Goal: Task Accomplishment & Management: Manage account settings

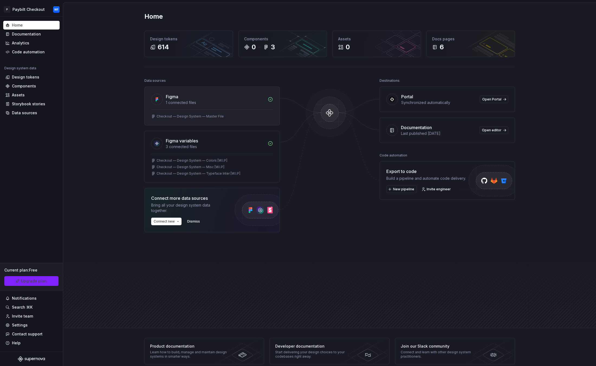
click at [232, 101] on div "1 connected files" at bounding box center [215, 102] width 99 height 5
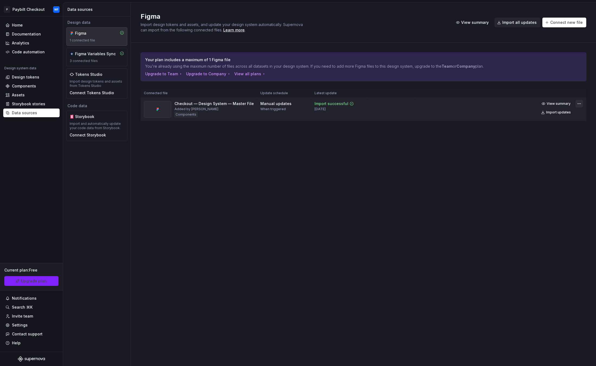
click at [578, 103] on html "P Paybilt Checkout WF Home Documentation Analytics Code automation Design syste…" at bounding box center [298, 183] width 596 height 366
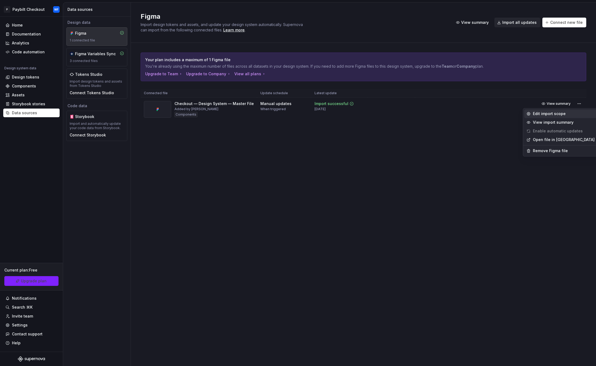
click at [549, 115] on div "Edit import scope" at bounding box center [564, 113] width 62 height 5
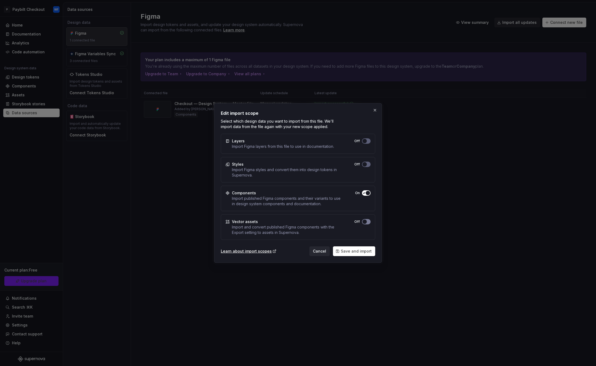
click at [368, 220] on button "Off" at bounding box center [366, 221] width 9 height 5
drag, startPoint x: 368, startPoint y: 141, endPoint x: 374, endPoint y: 116, distance: 26.2
click at [368, 141] on button "Off" at bounding box center [366, 140] width 9 height 5
click at [374, 111] on button "button" at bounding box center [375, 110] width 8 height 8
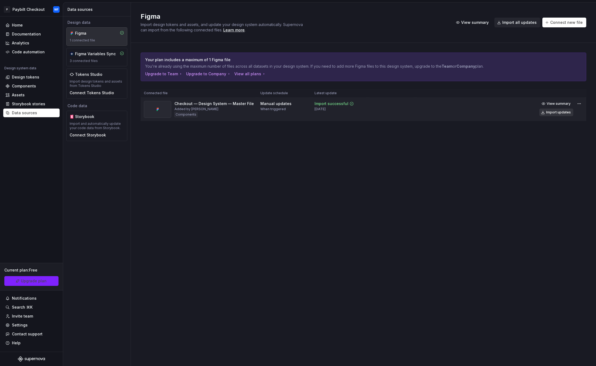
click at [560, 111] on div "Import updates" at bounding box center [558, 112] width 25 height 4
click at [349, 108] on div "Import successful 6 days ago" at bounding box center [340, 106] width 50 height 10
drag, startPoint x: 349, startPoint y: 108, endPoint x: 328, endPoint y: 112, distance: 21.7
click at [331, 112] on td "Import successful 6 days ago" at bounding box center [339, 110] width 56 height 24
drag, startPoint x: 265, startPoint y: 104, endPoint x: 285, endPoint y: 102, distance: 20.4
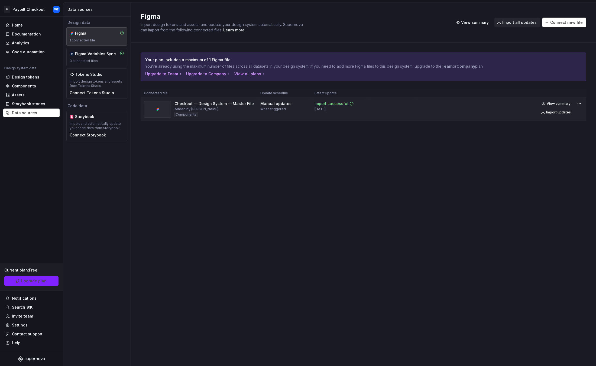
click at [267, 104] on div "Manual updates" at bounding box center [275, 103] width 31 height 5
drag, startPoint x: 270, startPoint y: 100, endPoint x: 273, endPoint y: 101, distance: 3.3
click at [270, 101] on td "Manual updates When triggered" at bounding box center [284, 110] width 54 height 24
click at [578, 107] on html "P Paybilt Checkout WF Home Documentation Analytics Code automation Design syste…" at bounding box center [298, 183] width 596 height 366
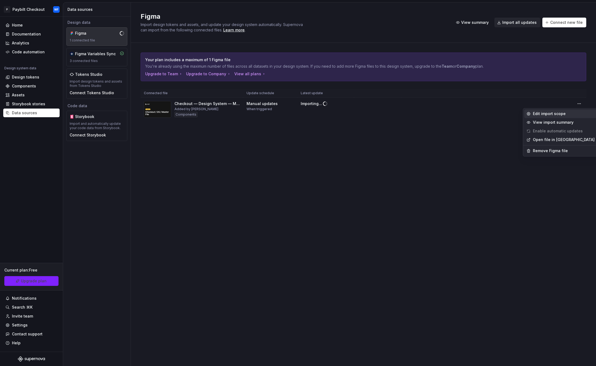
click at [554, 117] on div "Edit import scope" at bounding box center [560, 113] width 73 height 9
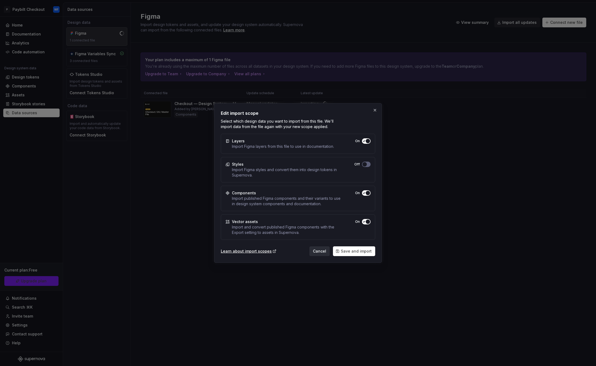
click at [319, 250] on span "Cancel" at bounding box center [319, 251] width 13 height 5
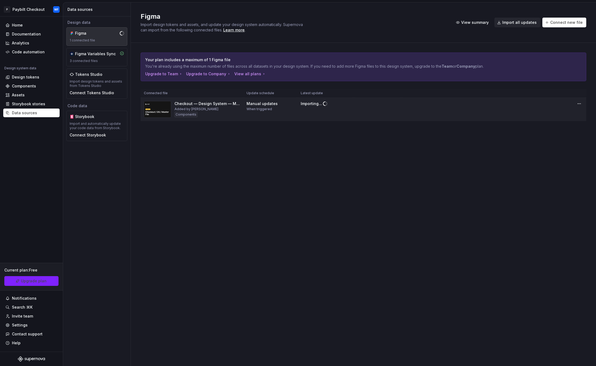
click at [260, 103] on div "Manual updates" at bounding box center [262, 103] width 31 height 5
click at [560, 22] on span "Connect new file" at bounding box center [566, 22] width 33 height 5
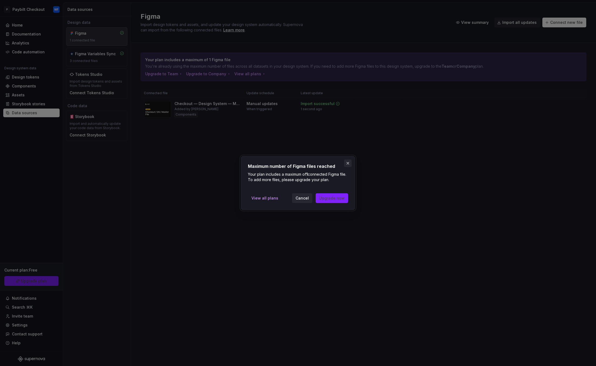
click at [346, 162] on button "button" at bounding box center [348, 164] width 8 height 8
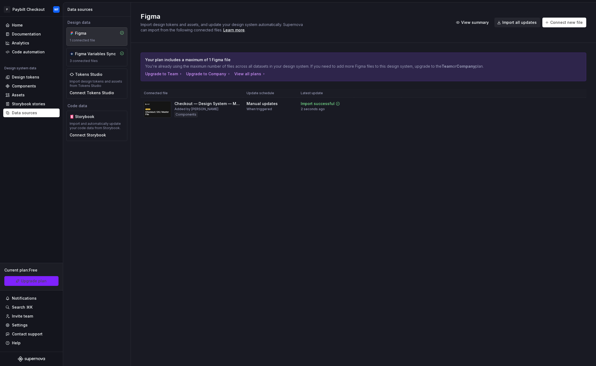
click at [232, 147] on div "Figma Import design tokens and assets, and update your design system automatica…" at bounding box center [363, 184] width 465 height 364
click at [30, 86] on div "Components" at bounding box center [24, 85] width 24 height 5
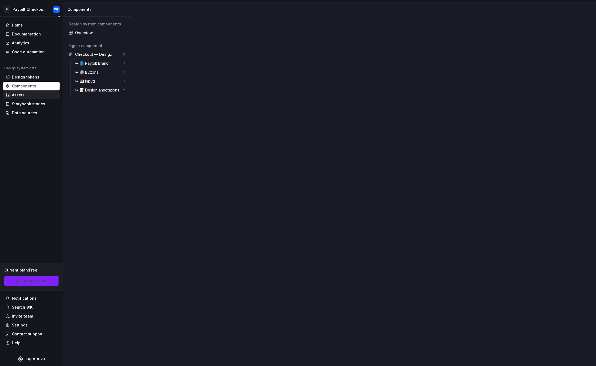
click at [37, 94] on div "Assets" at bounding box center [31, 94] width 52 height 5
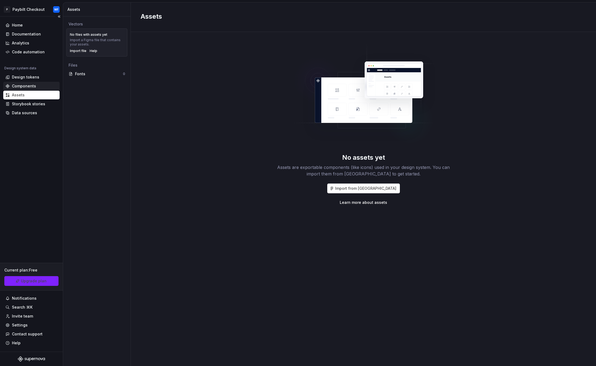
click at [37, 87] on div "Components" at bounding box center [31, 85] width 52 height 5
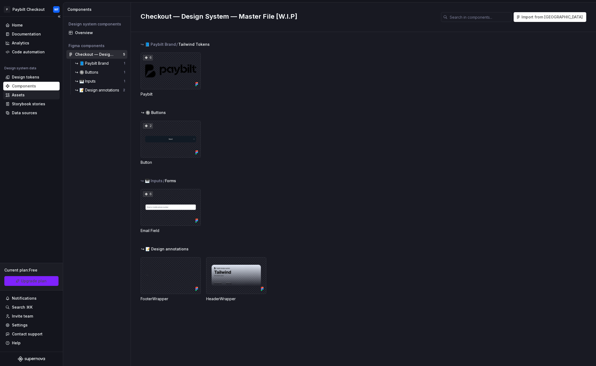
click at [18, 95] on div "Assets" at bounding box center [18, 94] width 13 height 5
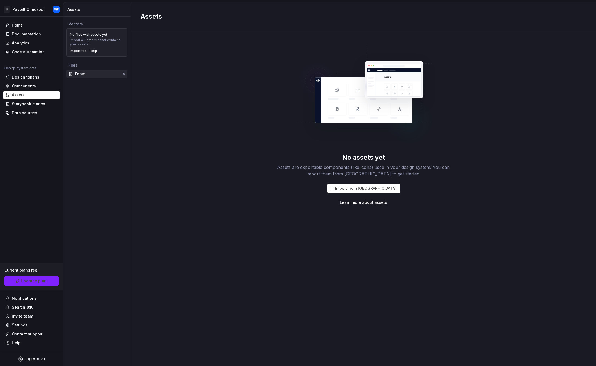
click at [93, 74] on div "Fonts" at bounding box center [99, 73] width 48 height 5
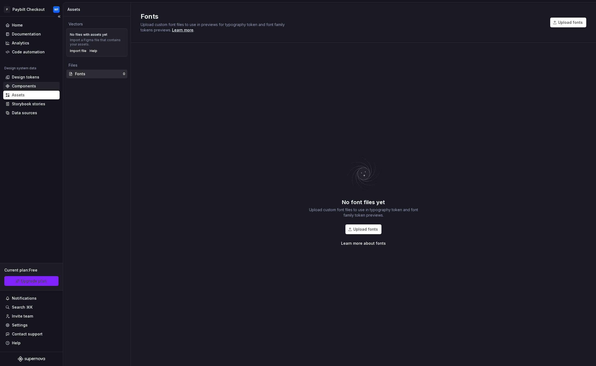
click at [25, 86] on div "Components" at bounding box center [24, 85] width 24 height 5
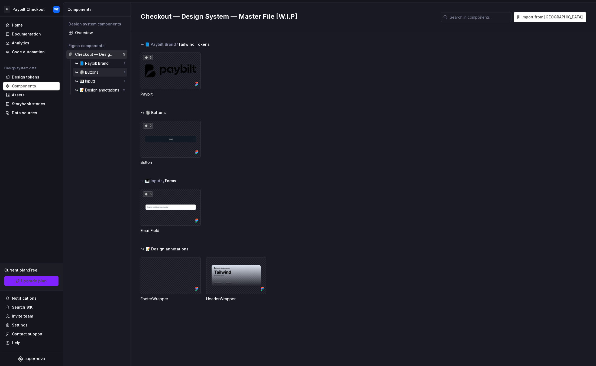
click at [92, 71] on div "↪ 🔘 Buttons" at bounding box center [87, 72] width 25 height 5
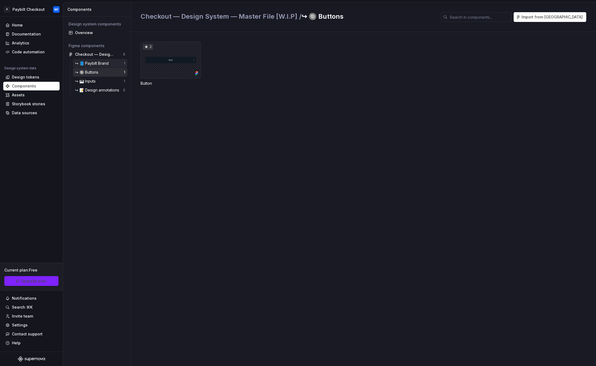
click at [105, 66] on div "↪ 📘 Paybilt Brand 1" at bounding box center [100, 63] width 54 height 9
click at [95, 79] on div "↪ 🎹 Inputs" at bounding box center [86, 81] width 23 height 5
click at [97, 75] on div "↪ 🔘 Buttons 1" at bounding box center [100, 72] width 54 height 9
click at [76, 35] on div "Overview" at bounding box center [100, 32] width 50 height 5
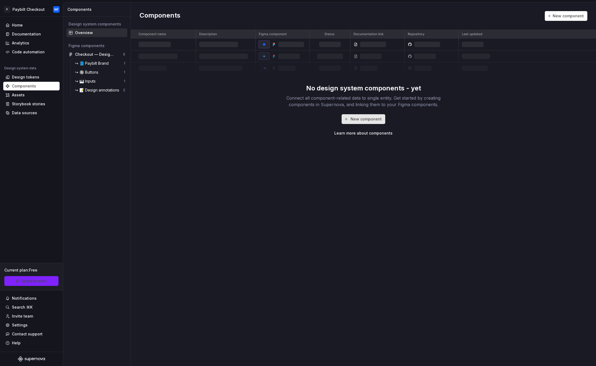
click at [372, 117] on span "New component" at bounding box center [366, 118] width 31 height 5
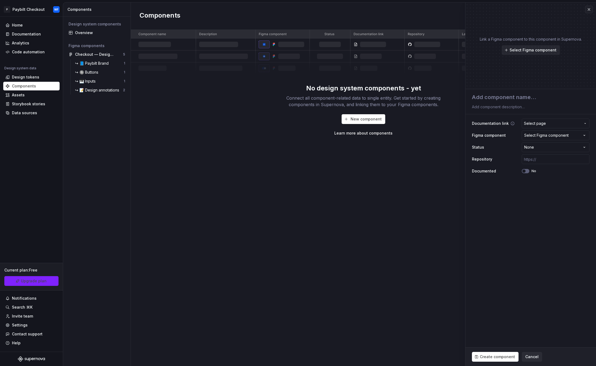
click at [545, 124] on span "Select page" at bounding box center [535, 123] width 22 height 5
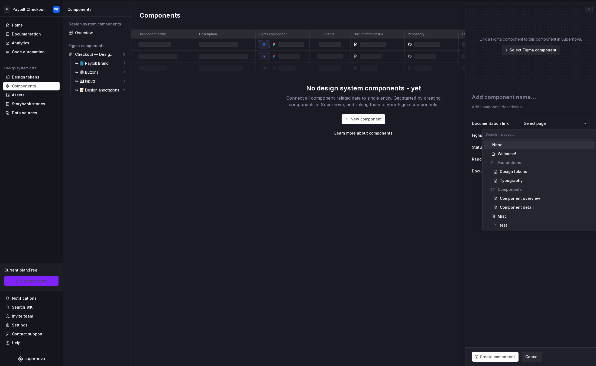
click at [550, 124] on html "**********" at bounding box center [298, 183] width 596 height 366
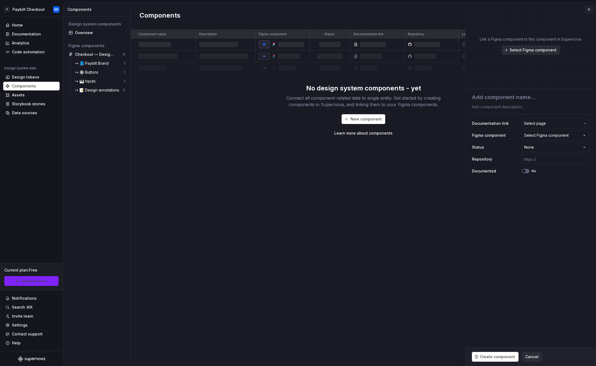
click at [521, 52] on span "Select Figma component" at bounding box center [533, 49] width 47 height 5
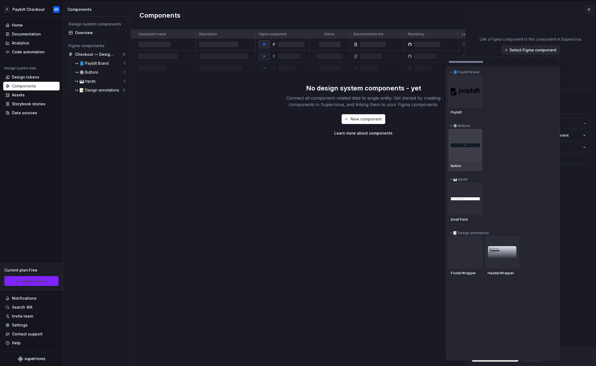
click at [476, 147] on div at bounding box center [466, 145] width 34 height 33
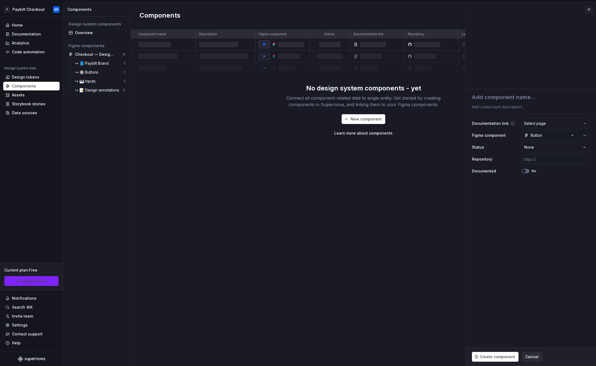
click at [547, 121] on span "Select page" at bounding box center [552, 123] width 57 height 5
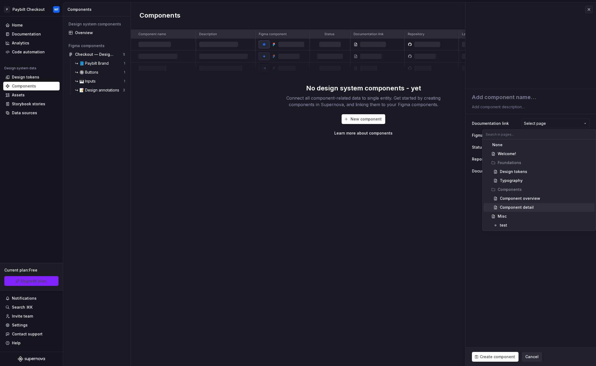
click at [511, 207] on div "Component detail" at bounding box center [517, 207] width 34 height 5
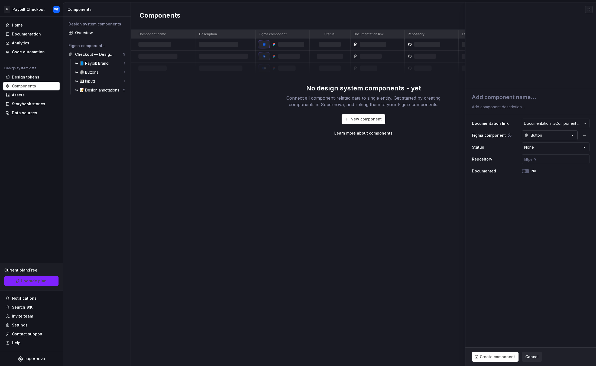
type textarea "*"
click at [568, 149] on html "**********" at bounding box center [298, 183] width 596 height 366
click at [555, 144] on html "**********" at bounding box center [298, 183] width 596 height 366
select select "**********"
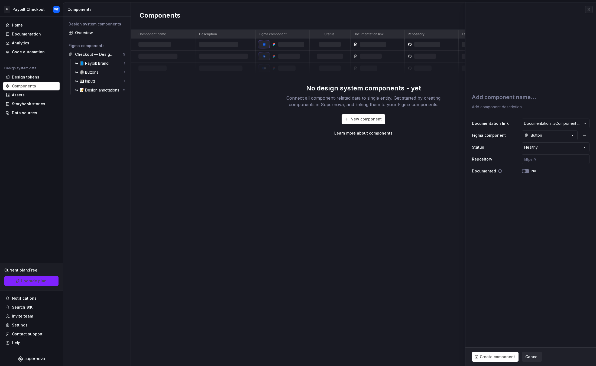
click at [528, 170] on button "No" at bounding box center [526, 171] width 8 height 4
click at [528, 170] on span "button" at bounding box center [527, 171] width 3 height 3
click at [494, 358] on span "Create component" at bounding box center [497, 356] width 35 height 5
type textarea "*"
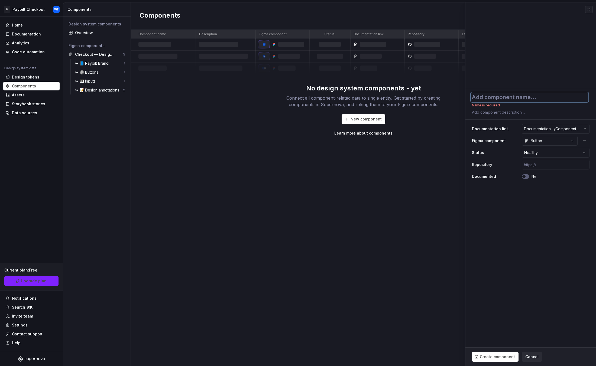
type textarea "b"
type textarea "*"
type textarea "bu"
type textarea "*"
type textarea "but"
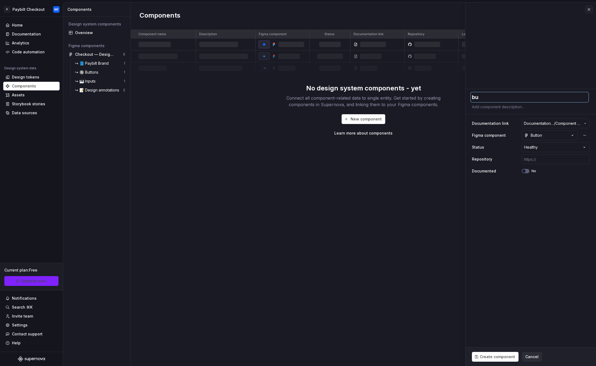
type textarea "*"
type textarea "butt"
type textarea "*"
type textarea "butto"
type textarea "*"
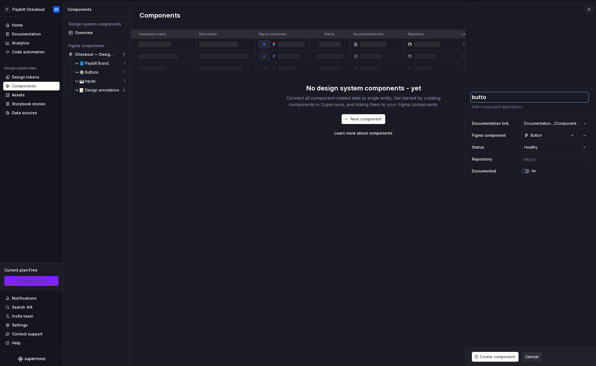
type textarea "button"
type textarea "*"
type textarea "butto"
type textarea "*"
type textarea "butt"
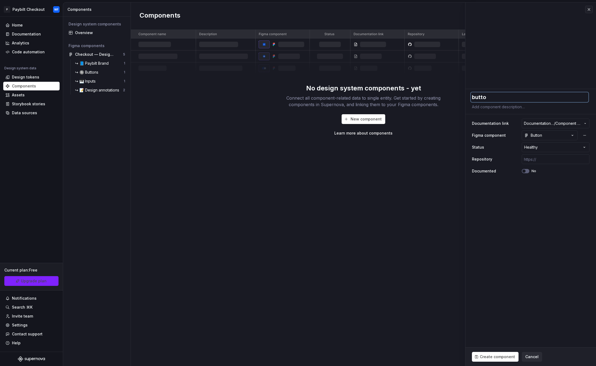
type textarea "*"
type textarea "but"
type textarea "*"
type textarea "bu"
type textarea "*"
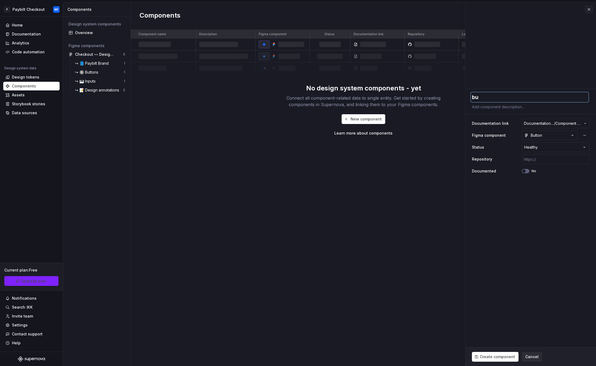
type textarea "b"
type textarea "*"
type textarea "B"
type textarea "*"
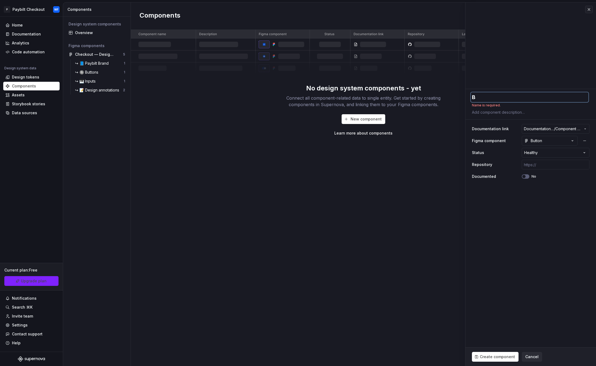
type textarea "Bu"
type textarea "*"
type textarea "But"
type textarea "*"
type textarea "Butt"
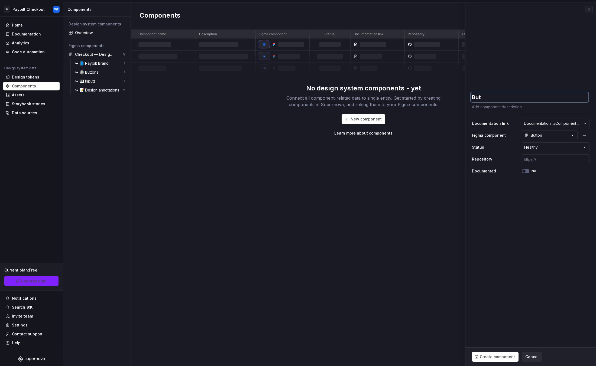
type textarea "*"
type textarea "Butto"
type textarea "*"
type textarea "Button"
type textarea "*"
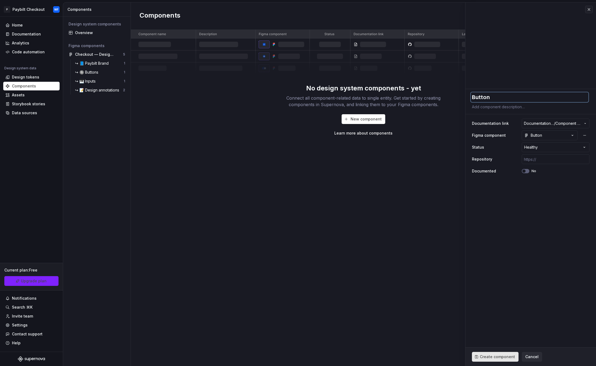
type textarea "Buttons"
type textarea "*"
type textarea "Buttons"
click at [488, 359] on span "Create component" at bounding box center [497, 356] width 35 height 5
type textarea "*"
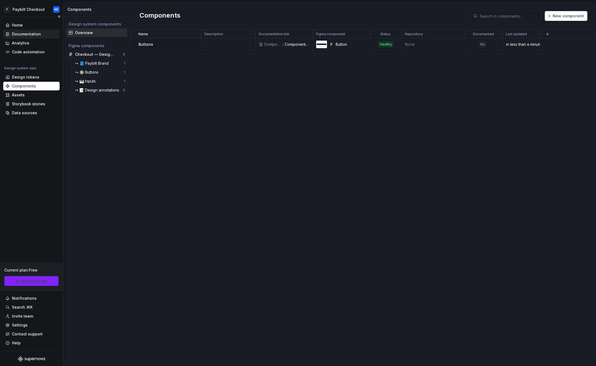
click at [29, 32] on div "Documentation" at bounding box center [26, 33] width 29 height 5
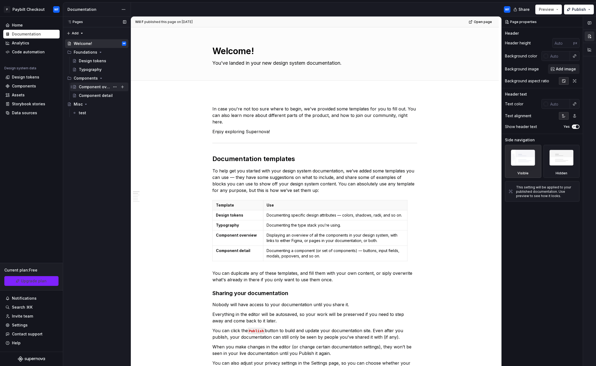
click at [91, 84] on div "Component overview" at bounding box center [102, 87] width 47 height 8
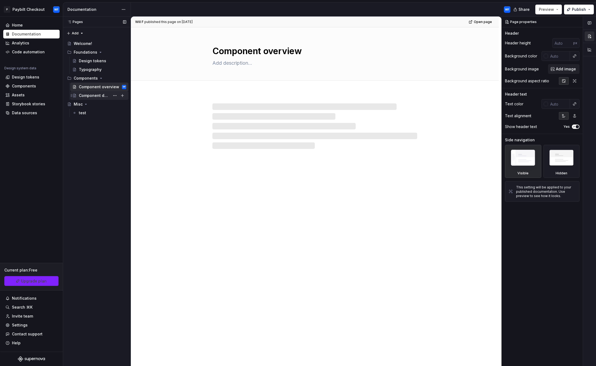
click at [90, 97] on div "Component detail" at bounding box center [94, 95] width 31 height 5
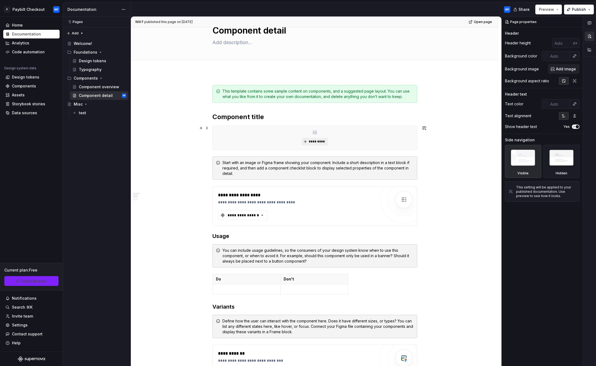
scroll to position [108, 0]
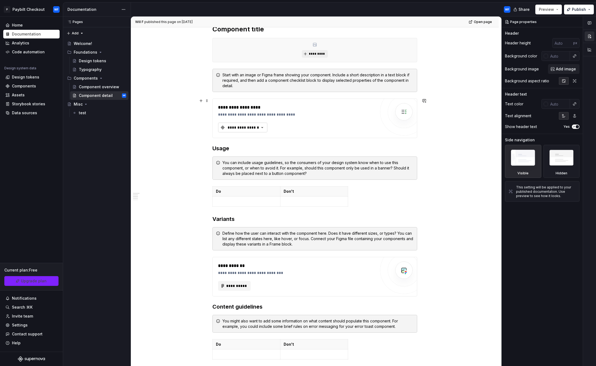
click at [260, 129] on icon "button" at bounding box center [262, 127] width 5 height 5
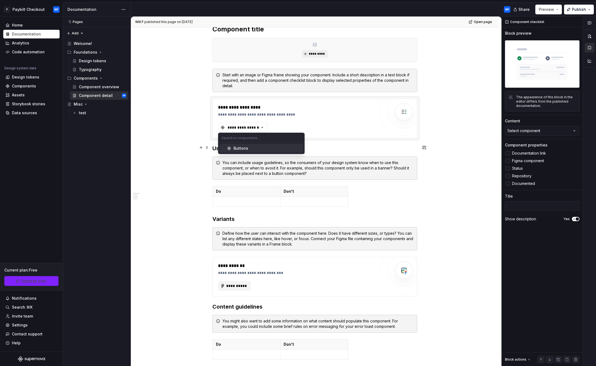
click at [241, 147] on div "Buttons" at bounding box center [241, 148] width 15 height 5
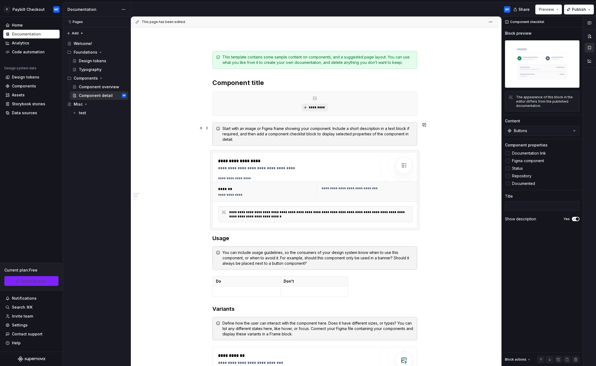
scroll to position [54, 0]
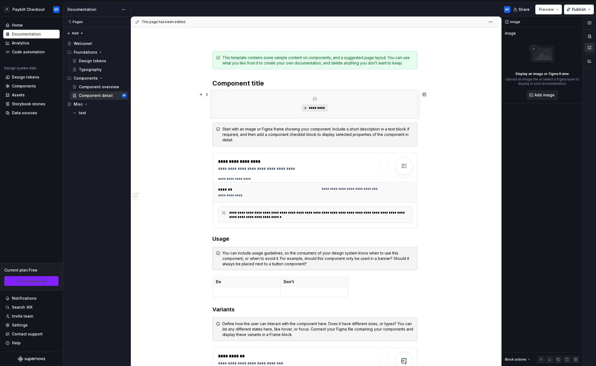
click at [313, 106] on span "*********" at bounding box center [317, 108] width 17 height 4
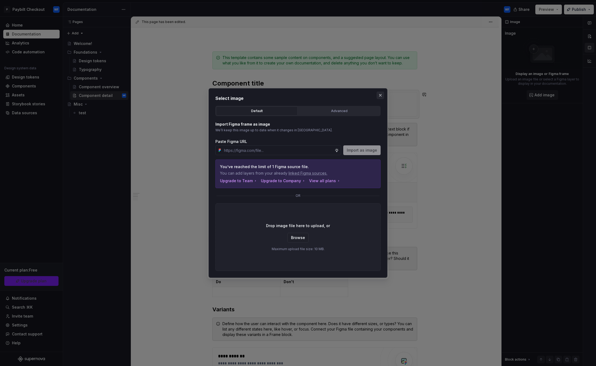
click at [379, 95] on button "button" at bounding box center [381, 96] width 8 height 8
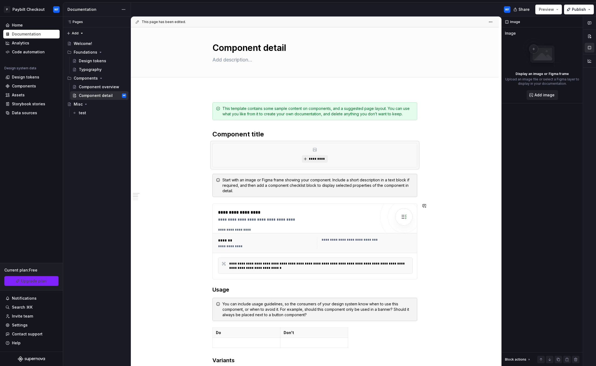
scroll to position [0, 0]
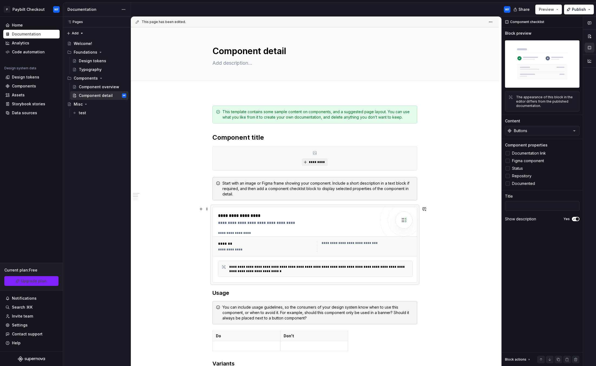
click at [397, 219] on div at bounding box center [403, 220] width 17 height 17
click at [509, 155] on div at bounding box center [508, 153] width 4 height 4
click at [508, 153] on icon at bounding box center [508, 153] width 0 height 0
click at [510, 161] on div at bounding box center [508, 161] width 4 height 4
click at [508, 161] on icon at bounding box center [508, 161] width 0 height 0
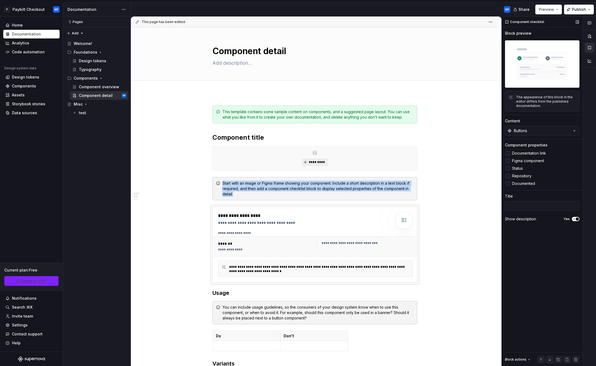
click at [508, 160] on div at bounding box center [508, 161] width 4 height 4
click at [508, 161] on icon at bounding box center [508, 161] width 0 height 0
click at [509, 166] on div at bounding box center [508, 168] width 4 height 4
click at [509, 174] on div at bounding box center [508, 176] width 4 height 4
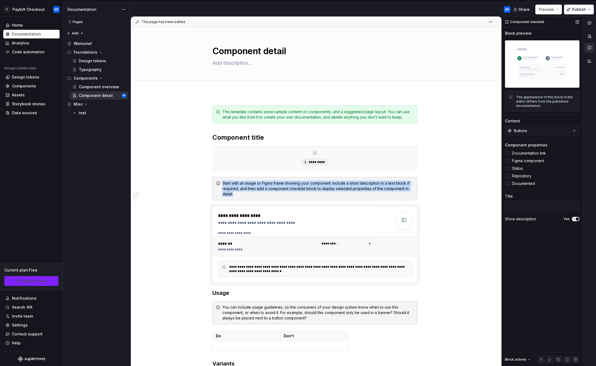
drag, startPoint x: 509, startPoint y: 175, endPoint x: 511, endPoint y: 182, distance: 6.6
click at [510, 176] on label "Repository" at bounding box center [542, 176] width 74 height 7
click at [511, 186] on label "Documented" at bounding box center [542, 183] width 74 height 7
click at [507, 162] on div at bounding box center [508, 161] width 4 height 4
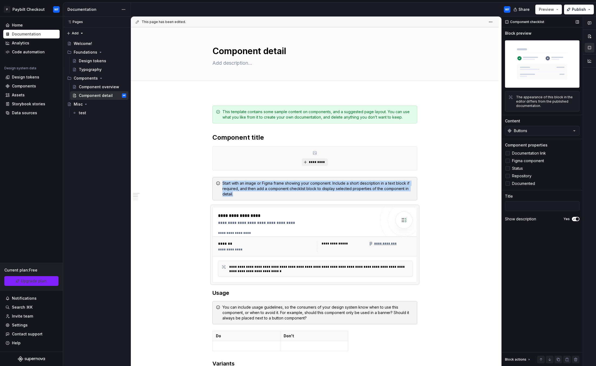
click at [508, 152] on div at bounding box center [508, 153] width 4 height 4
click at [508, 164] on label "Figma component" at bounding box center [542, 161] width 74 height 7
click at [509, 161] on div at bounding box center [508, 161] width 4 height 4
click at [506, 151] on div at bounding box center [508, 153] width 4 height 4
click at [508, 161] on icon at bounding box center [508, 161] width 0 height 0
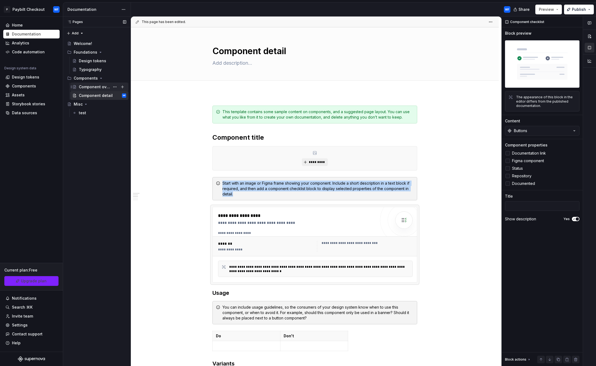
click at [96, 89] on div "Component overview" at bounding box center [94, 86] width 31 height 5
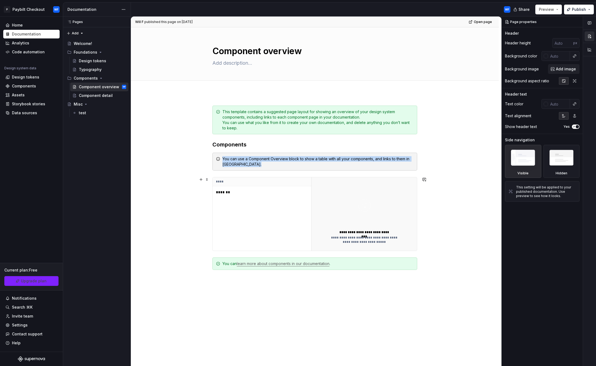
click at [340, 221] on img at bounding box center [364, 205] width 70 height 43
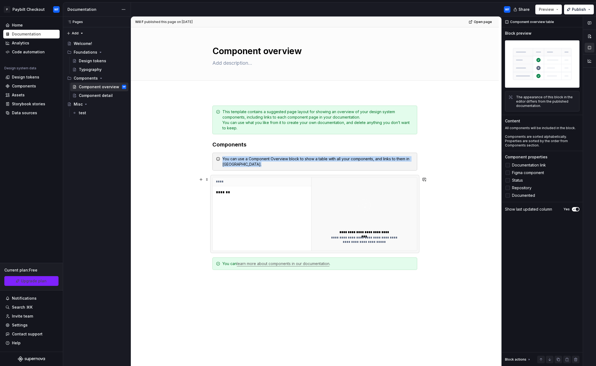
click at [251, 220] on div "**** *******" at bounding box center [262, 213] width 99 height 73
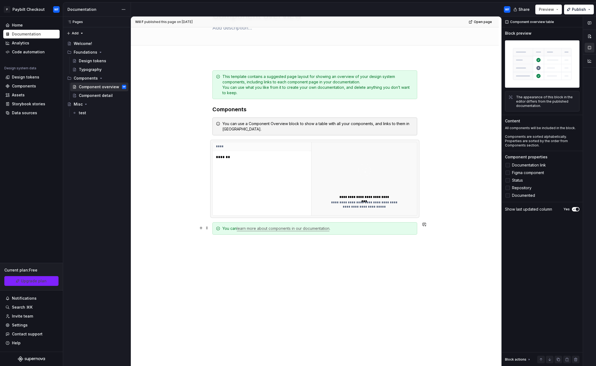
scroll to position [42, 0]
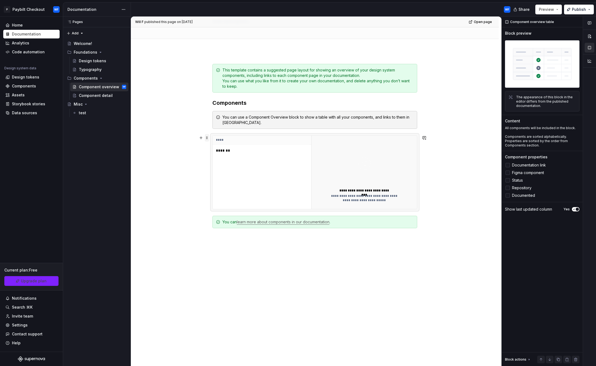
click at [208, 137] on span at bounding box center [207, 138] width 4 height 8
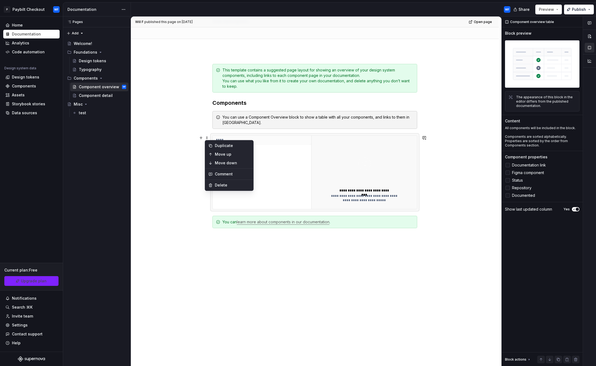
click at [348, 160] on img at bounding box center [364, 163] width 70 height 43
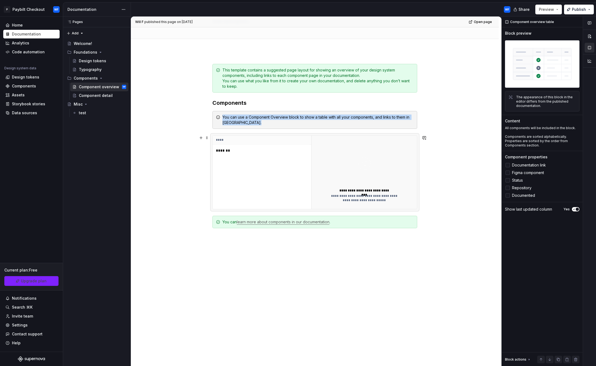
click at [336, 160] on img at bounding box center [364, 163] width 70 height 43
click at [588, 41] on div "button" at bounding box center [590, 41] width 10 height 21
click at [587, 38] on button "button" at bounding box center [590, 36] width 10 height 10
click at [303, 137] on th "****" at bounding box center [262, 140] width 99 height 9
click at [278, 166] on div "**** *******" at bounding box center [262, 172] width 99 height 73
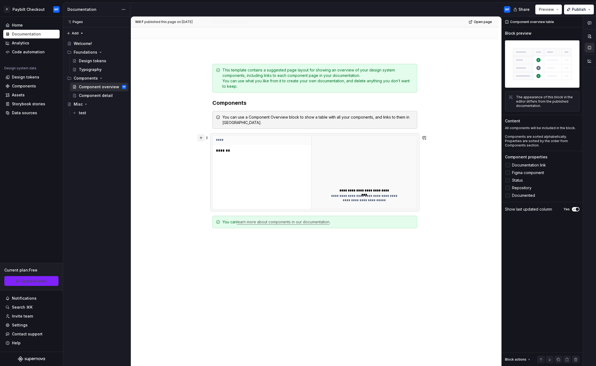
click at [202, 139] on button "button" at bounding box center [201, 138] width 8 height 8
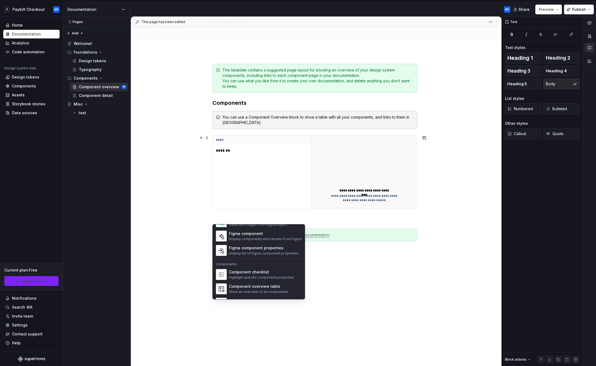
scroll to position [539, 0]
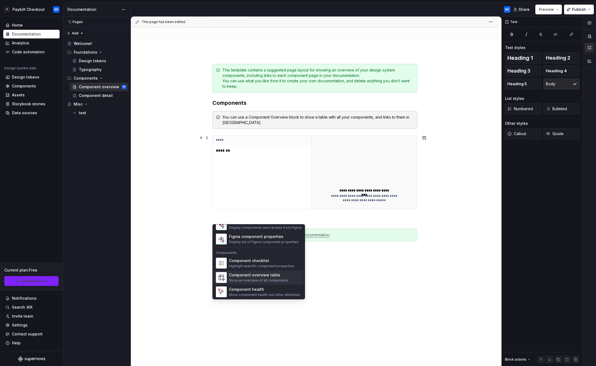
click at [258, 276] on div "Component overview table" at bounding box center [258, 275] width 59 height 5
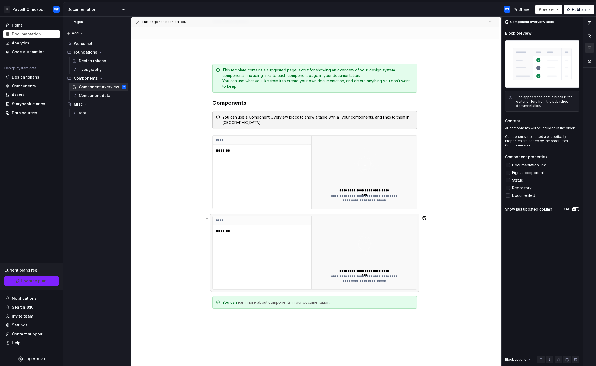
click at [226, 229] on p "*******" at bounding box center [250, 230] width 68 height 5
click at [205, 219] on button "button" at bounding box center [201, 218] width 8 height 8
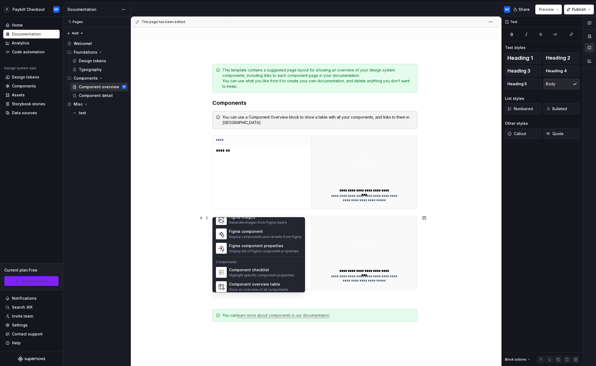
scroll to position [526, 0]
click at [252, 229] on div "Figma component" at bounding box center [265, 228] width 73 height 5
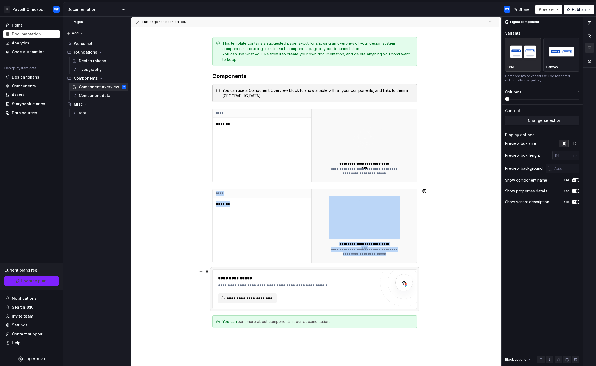
scroll to position [123, 0]
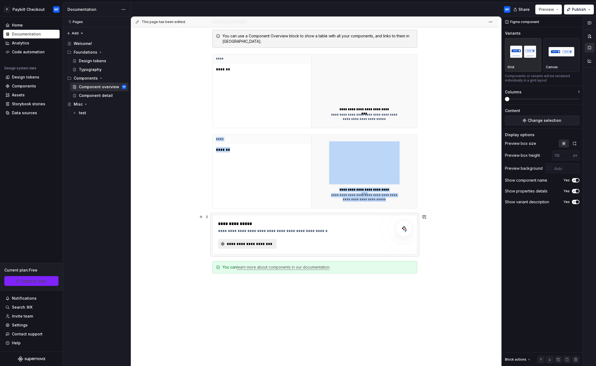
click at [248, 244] on span "**********" at bounding box center [249, 243] width 47 height 5
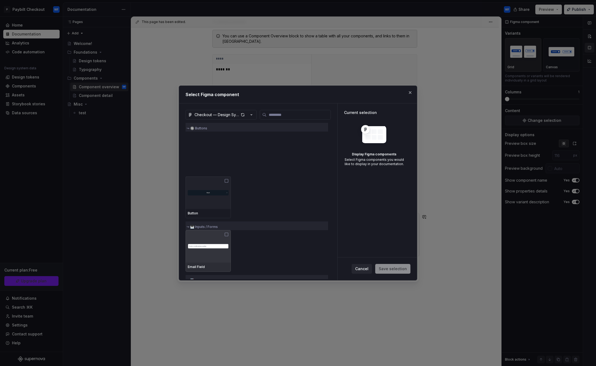
scroll to position [0, 0]
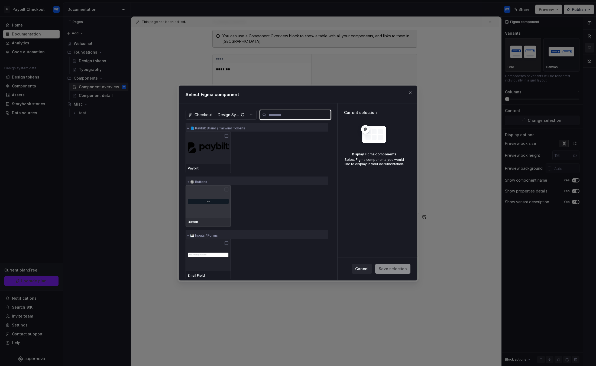
click at [225, 190] on icon at bounding box center [226, 189] width 4 height 4
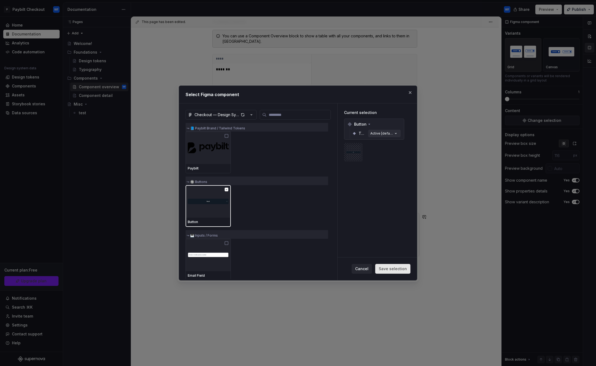
click at [388, 270] on span "Save selection" at bounding box center [393, 268] width 28 height 5
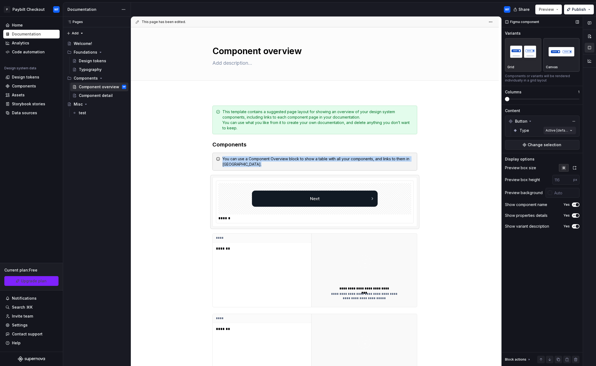
click at [560, 56] on img "button" at bounding box center [561, 52] width 31 height 20
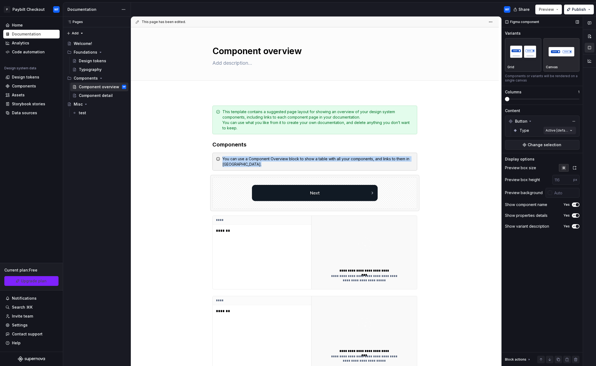
click at [521, 52] on img "button" at bounding box center [522, 52] width 31 height 20
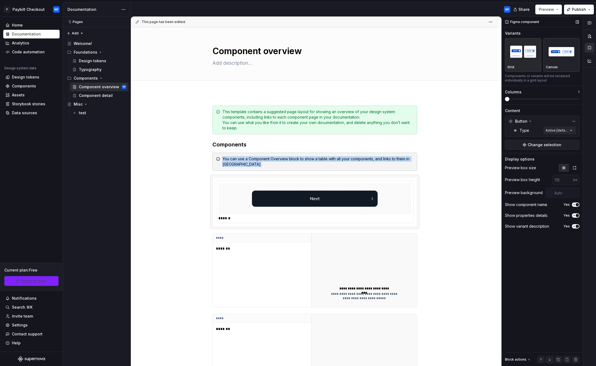
click at [570, 52] on img "button" at bounding box center [561, 52] width 31 height 20
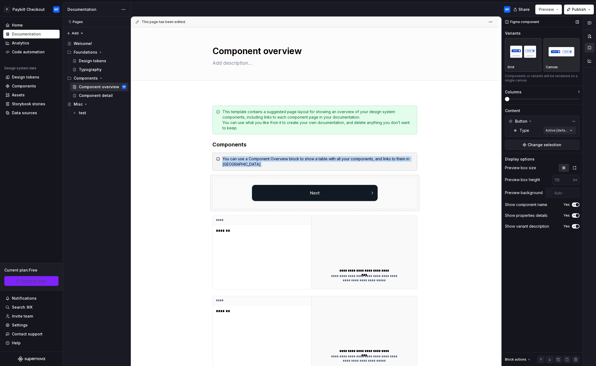
click at [534, 52] on img "button" at bounding box center [522, 52] width 31 height 20
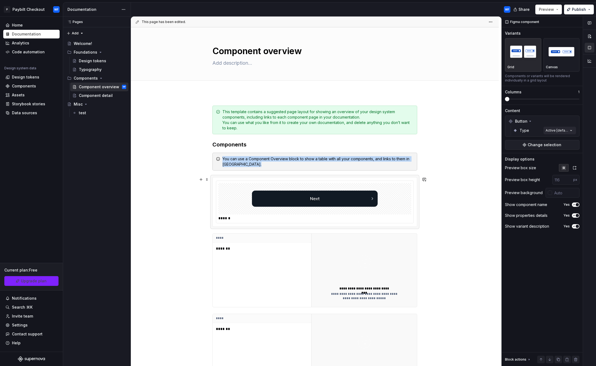
click at [356, 185] on img at bounding box center [315, 198] width 126 height 27
click at [562, 129] on div "Comments Open comments No comments yet Select ‘Comment’ from the block context …" at bounding box center [549, 192] width 94 height 350
click at [571, 141] on button "button" at bounding box center [569, 140] width 8 height 4
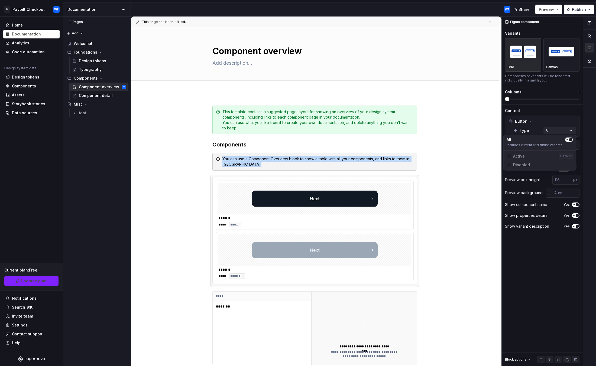
click at [571, 141] on span "button" at bounding box center [570, 139] width 3 height 3
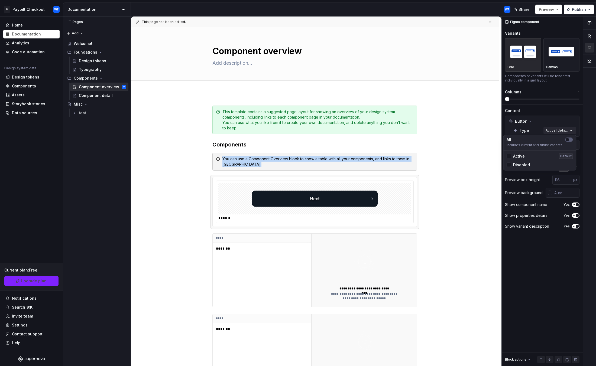
click at [520, 155] on span "Active" at bounding box center [519, 156] width 12 height 5
click at [517, 161] on div "Disabled" at bounding box center [539, 165] width 70 height 9
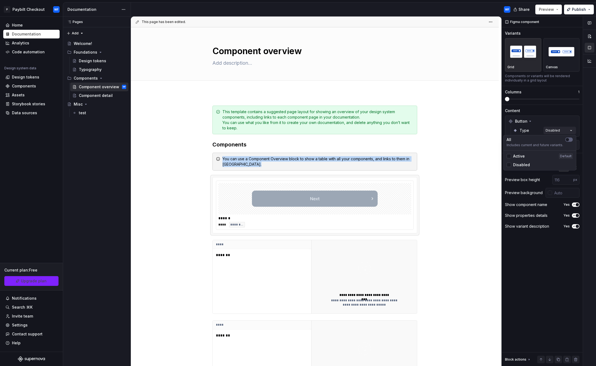
click at [520, 157] on span "Active" at bounding box center [519, 156] width 12 height 5
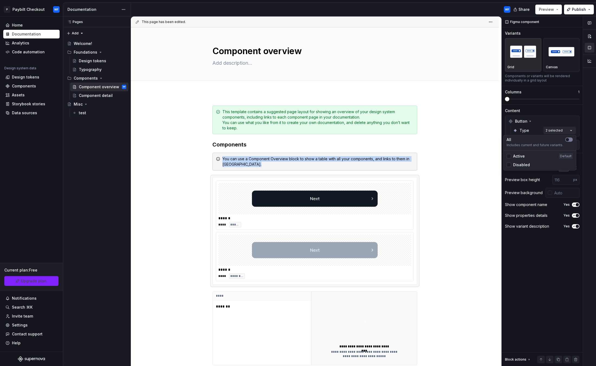
click at [570, 139] on button "button" at bounding box center [569, 140] width 8 height 4
click at [570, 139] on span "button" at bounding box center [570, 139] width 3 height 3
click at [570, 139] on button "button" at bounding box center [569, 140] width 8 height 4
click at [546, 110] on div "Comments Open comments No comments yet Select ‘Comment’ from the block context …" at bounding box center [549, 192] width 94 height 350
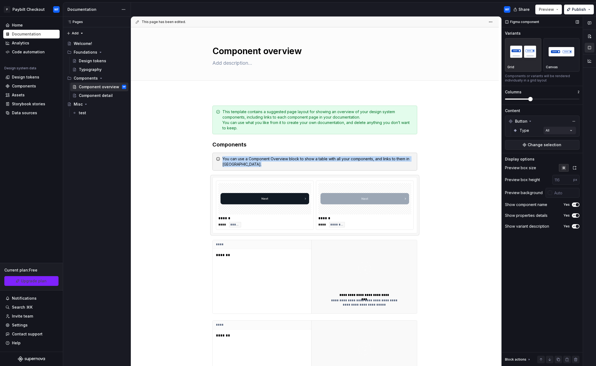
click at [531, 101] on span at bounding box center [530, 99] width 4 height 4
click at [572, 167] on button "button" at bounding box center [575, 168] width 10 height 8
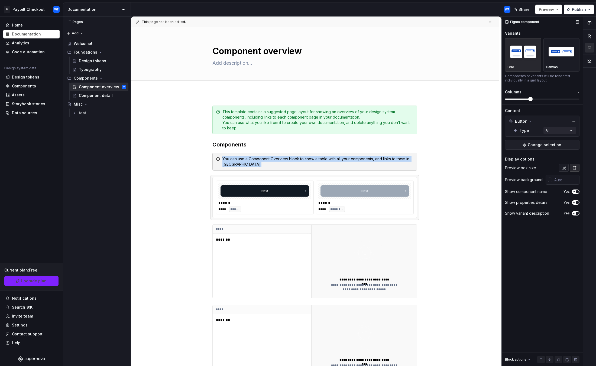
click at [563, 167] on icon "button" at bounding box center [564, 168] width 4 height 4
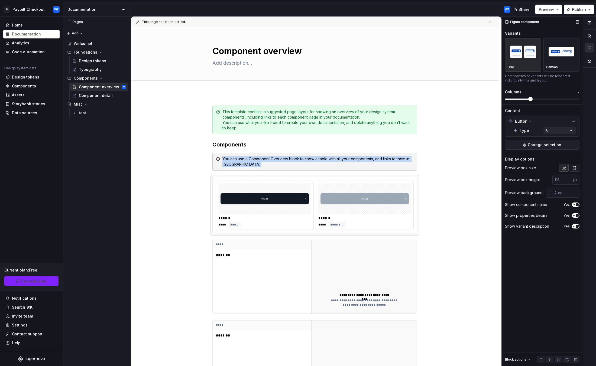
click at [579, 165] on button "button" at bounding box center [575, 168] width 10 height 8
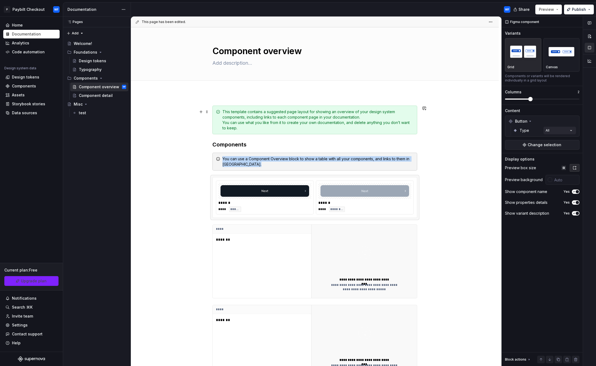
click at [487, 127] on div "**********" at bounding box center [315, 315] width 368 height 444
click at [552, 11] on span "Preview" at bounding box center [546, 9] width 15 height 5
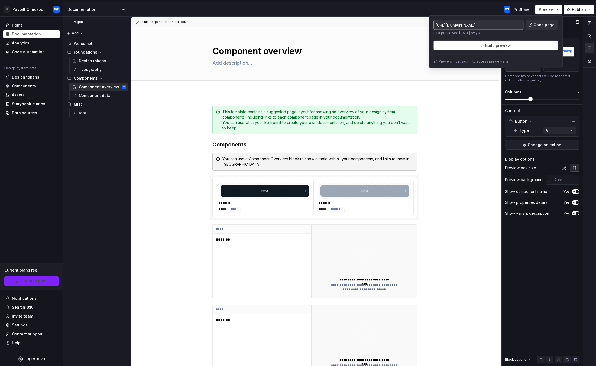
click at [576, 17] on div "Figma component" at bounding box center [542, 22] width 81 height 11
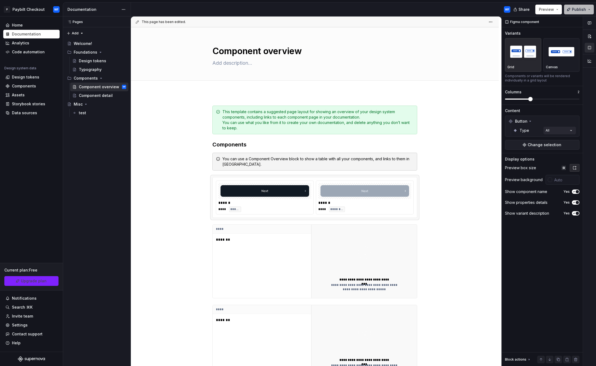
click at [578, 14] on button "Publish" at bounding box center [579, 10] width 30 height 10
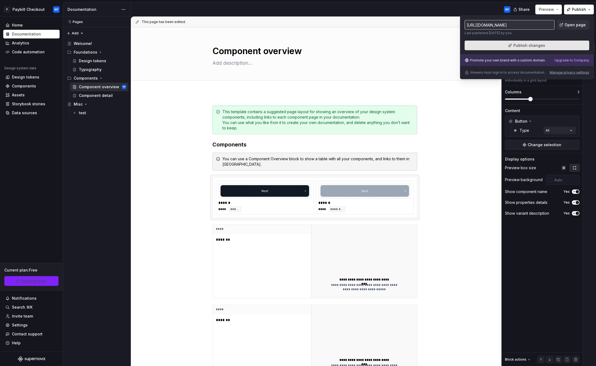
click at [527, 47] on span "Publish changes" at bounding box center [529, 45] width 32 height 5
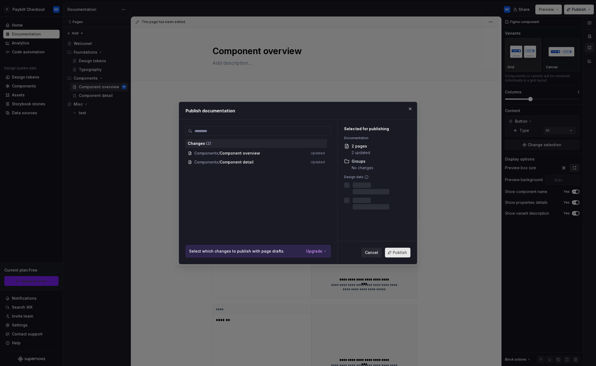
click at [404, 249] on button "Publish" at bounding box center [397, 253] width 25 height 10
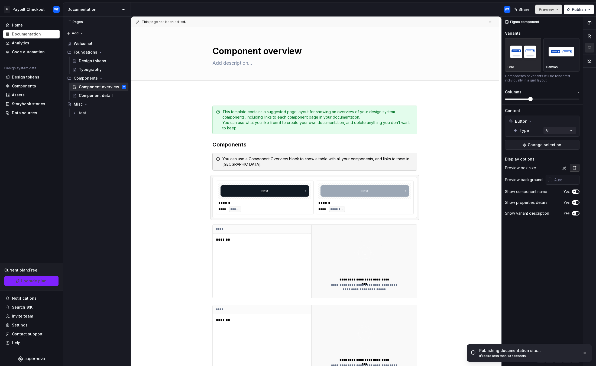
click at [552, 9] on span "Preview" at bounding box center [546, 9] width 15 height 5
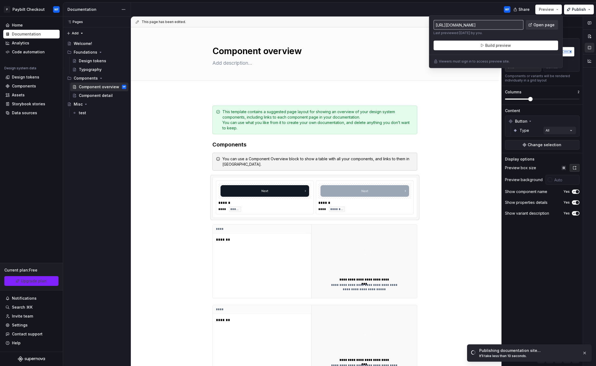
click at [546, 25] on span "Open page" at bounding box center [543, 24] width 21 height 5
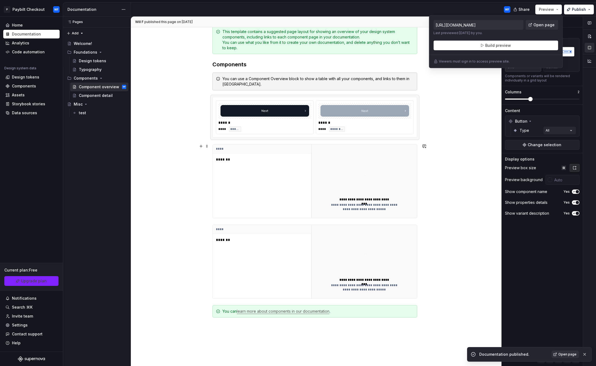
scroll to position [81, 0]
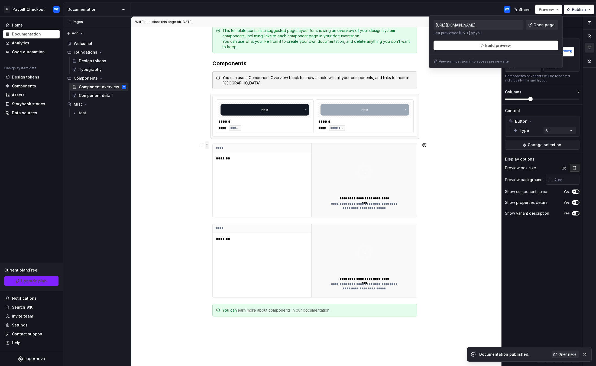
click at [208, 147] on span at bounding box center [207, 145] width 4 height 8
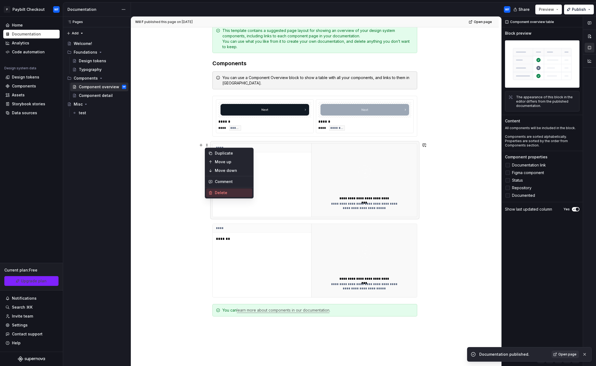
click at [231, 193] on div "Delete" at bounding box center [232, 192] width 35 height 5
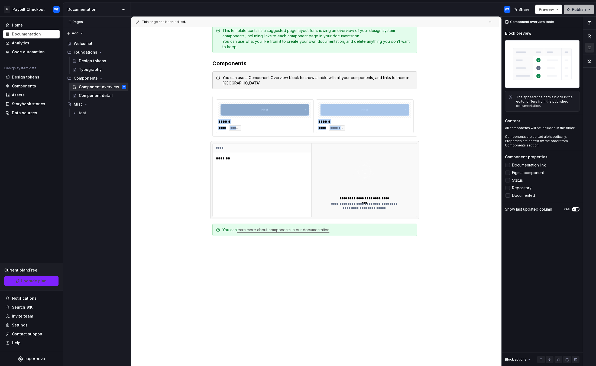
click at [575, 8] on span "Publish" at bounding box center [579, 9] width 14 height 5
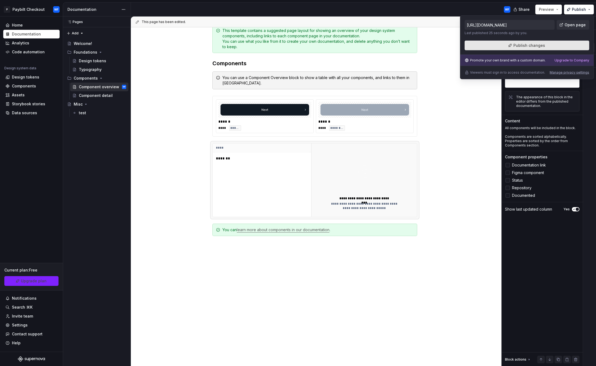
drag, startPoint x: 539, startPoint y: 50, endPoint x: 533, endPoint y: 46, distance: 7.1
click at [535, 49] on div "https://enchanting-magenta-toad.supernova-docs.io/latest/components/component-o…" at bounding box center [527, 47] width 134 height 64
click at [533, 46] on span "Publish changes" at bounding box center [529, 45] width 32 height 5
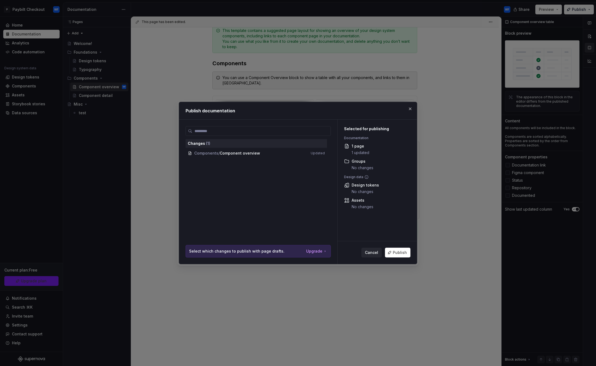
drag, startPoint x: 399, startPoint y: 251, endPoint x: 398, endPoint y: 238, distance: 13.9
click at [397, 251] on span "Publish" at bounding box center [400, 252] width 14 height 5
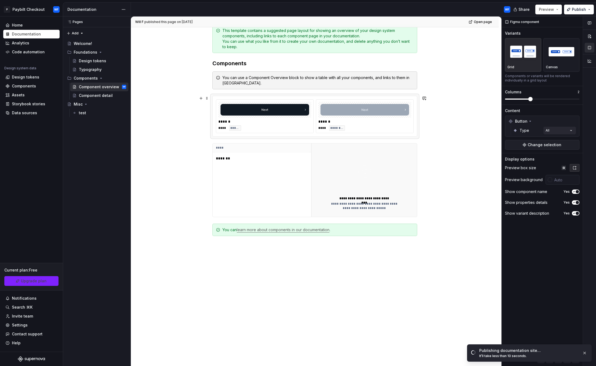
click at [406, 97] on div "****** **** ****** ****** **** ********" at bounding box center [315, 116] width 204 height 40
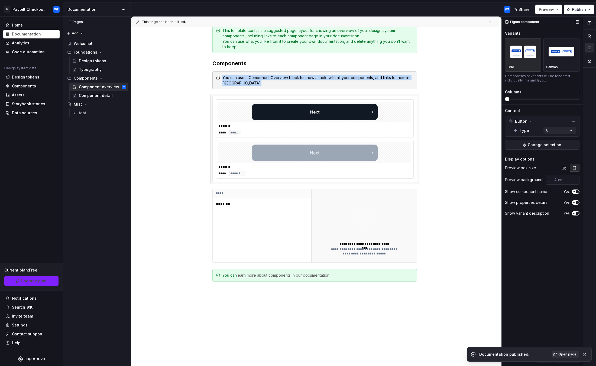
click at [505, 97] on span at bounding box center [507, 99] width 4 height 4
click at [570, 8] on button "Publish" at bounding box center [579, 10] width 30 height 10
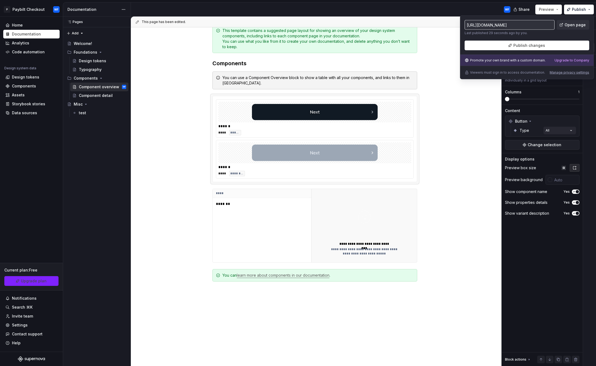
click at [523, 39] on div "https://enchanting-magenta-toad.supernova-docs.io/latest/components/component-o…" at bounding box center [527, 35] width 125 height 30
click at [467, 112] on div "**********" at bounding box center [316, 192] width 371 height 350
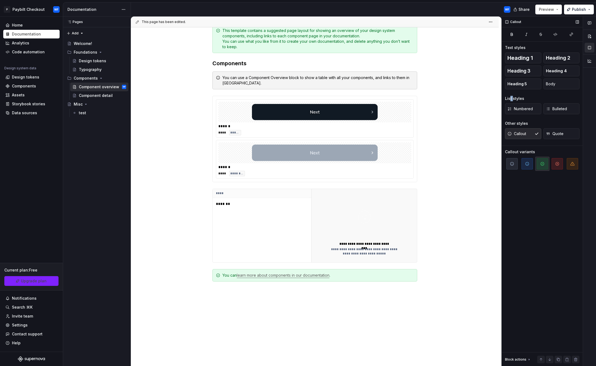
click at [513, 97] on div "List styles" at bounding box center [514, 98] width 19 height 5
click at [406, 102] on div at bounding box center [314, 112] width 193 height 21
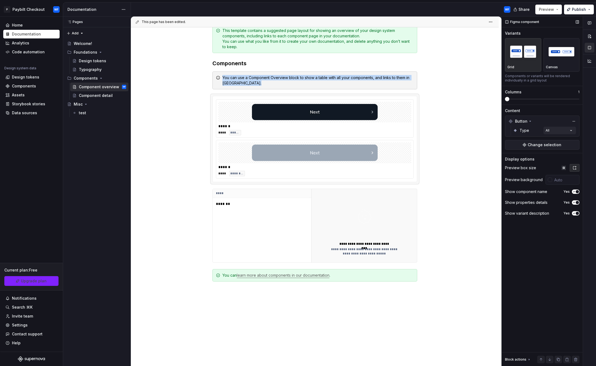
click at [514, 99] on span at bounding box center [542, 99] width 74 height 1
drag, startPoint x: 524, startPoint y: 96, endPoint x: 530, endPoint y: 97, distance: 6.1
click at [528, 96] on div "Columns 1" at bounding box center [542, 95] width 74 height 12
click at [531, 98] on span at bounding box center [542, 99] width 74 height 4
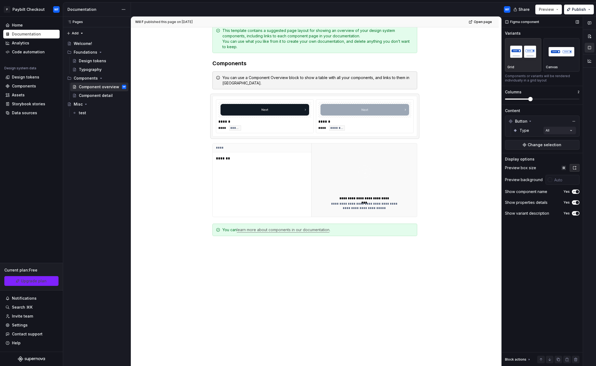
click at [535, 102] on div "Variants Grid Canvas Components or variants will be rendered individually in a …" at bounding box center [542, 68] width 74 height 74
click at [551, 58] on img "button" at bounding box center [561, 52] width 31 height 20
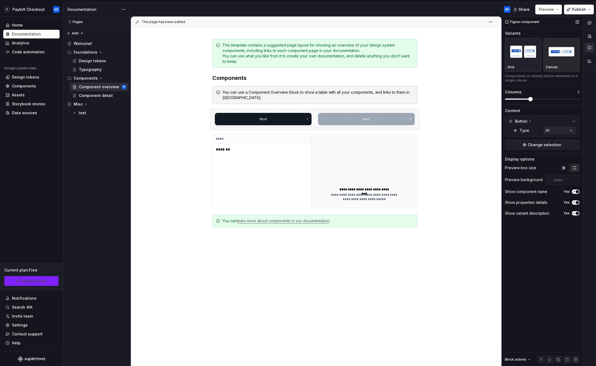
scroll to position [66, 0]
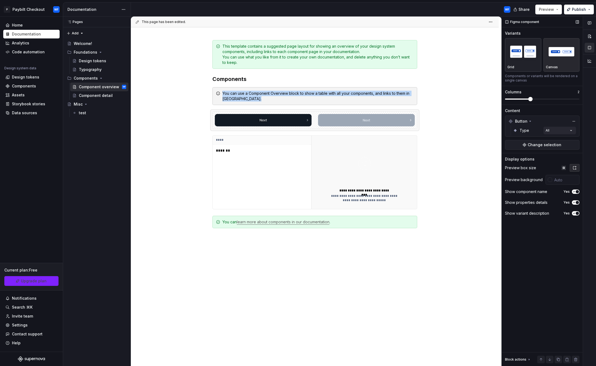
click at [524, 57] on img "button" at bounding box center [522, 52] width 31 height 20
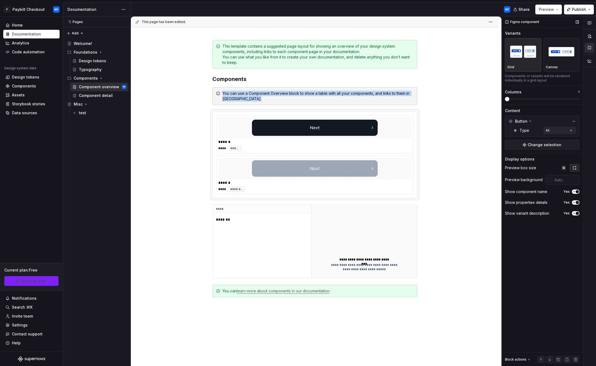
click at [511, 100] on span at bounding box center [542, 99] width 74 height 4
click at [573, 9] on span "Publish" at bounding box center [579, 9] width 14 height 5
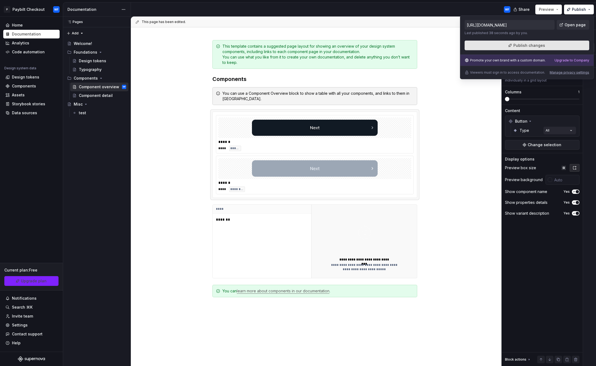
click at [514, 50] on button "Publish changes" at bounding box center [527, 46] width 125 height 10
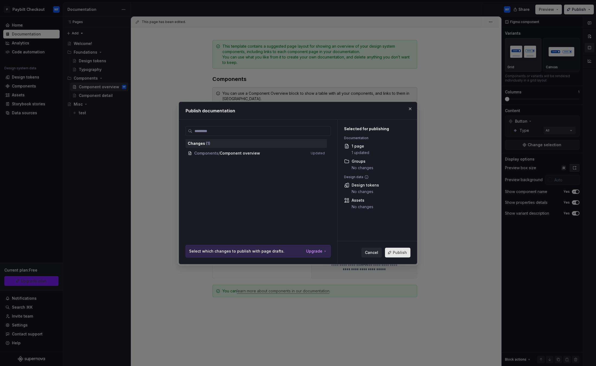
click at [403, 256] on button "Publish" at bounding box center [397, 253] width 25 height 10
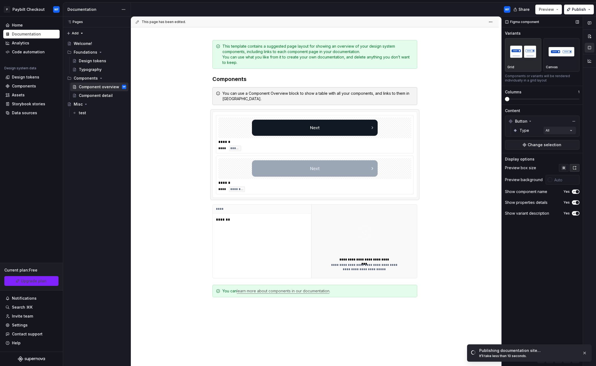
click at [565, 170] on button "button" at bounding box center [564, 168] width 10 height 8
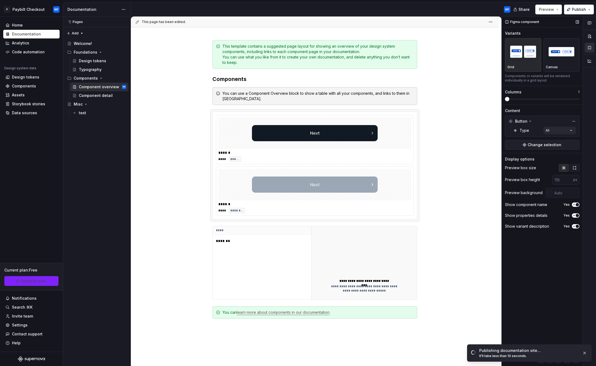
click at [576, 166] on icon "button" at bounding box center [574, 167] width 3 height 3
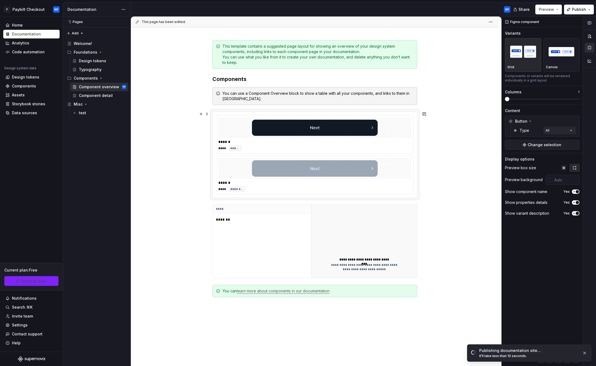
drag, startPoint x: 179, startPoint y: 113, endPoint x: 292, endPoint y: 127, distance: 114.3
click at [179, 112] on div "**********" at bounding box center [316, 192] width 371 height 350
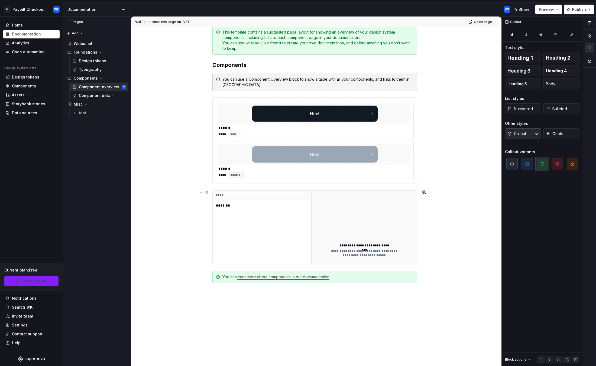
scroll to position [27, 0]
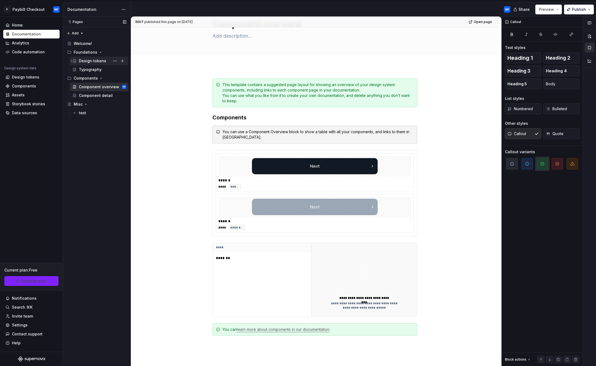
click at [94, 60] on div "Design tokens" at bounding box center [92, 60] width 27 height 5
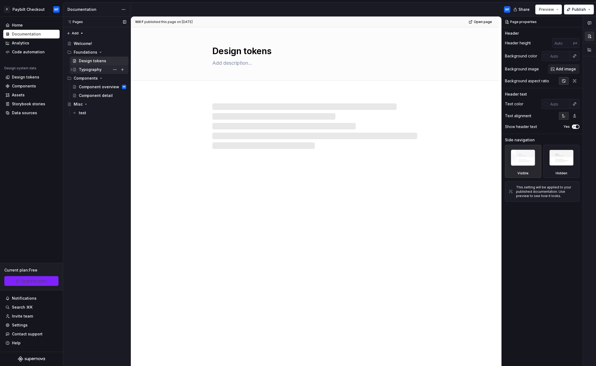
click at [94, 69] on div "Typography" at bounding box center [90, 69] width 23 height 5
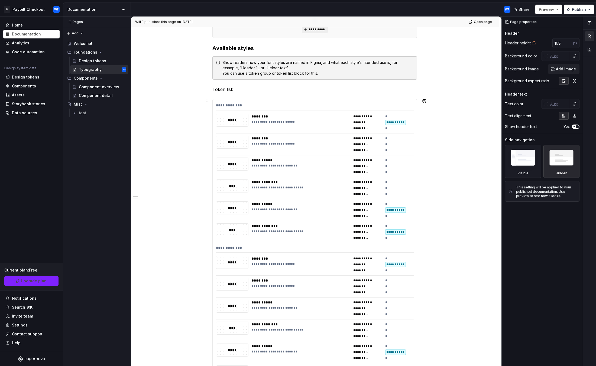
scroll to position [163, 0]
click at [232, 105] on div "**********" at bounding box center [315, 107] width 198 height 8
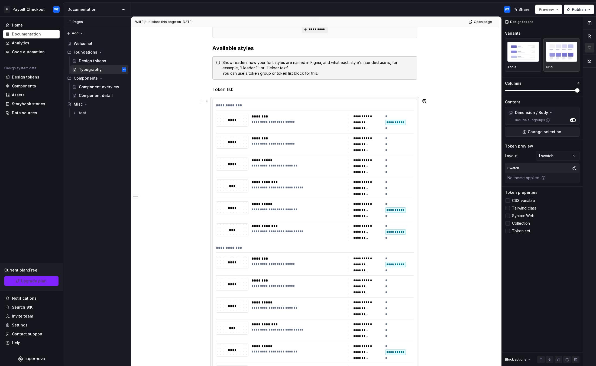
click at [249, 114] on div "**********" at bounding box center [315, 122] width 198 height 17
click at [573, 114] on button "button" at bounding box center [574, 113] width 8 height 8
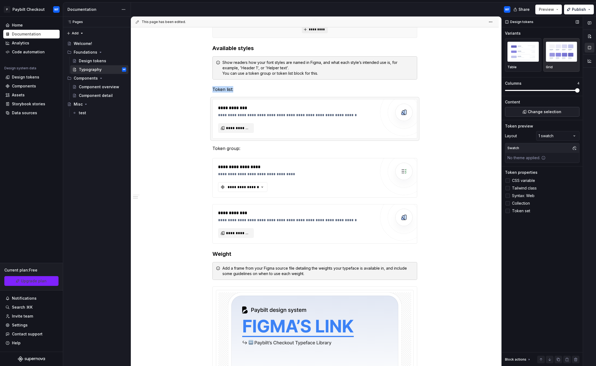
click at [550, 110] on span "Change selection" at bounding box center [545, 111] width 34 height 5
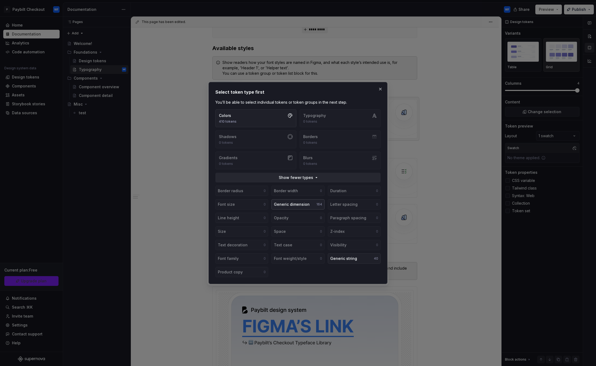
click at [309, 206] on button "Generic dimension 164" at bounding box center [297, 204] width 53 height 10
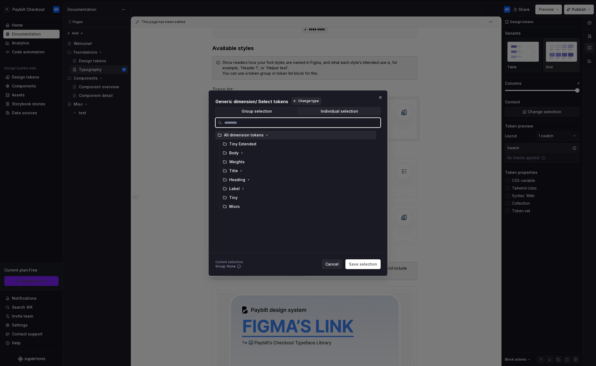
click at [258, 137] on div "All dimension tokens" at bounding box center [244, 134] width 40 height 5
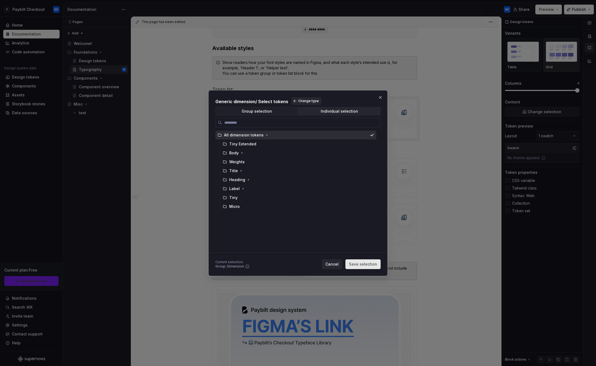
click at [376, 263] on span "Save selection" at bounding box center [363, 264] width 28 height 5
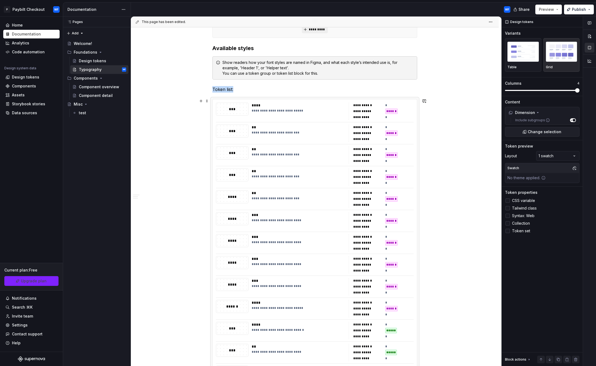
scroll to position [244, 0]
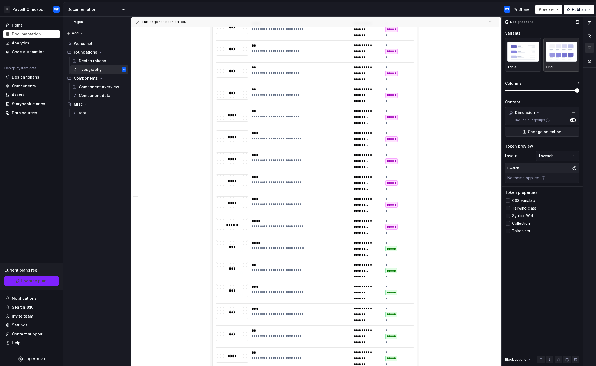
click at [507, 208] on div at bounding box center [508, 208] width 4 height 4
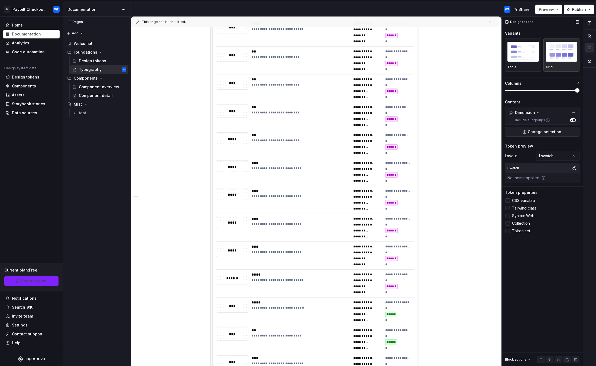
click at [508, 208] on polyline at bounding box center [508, 208] width 0 height 0
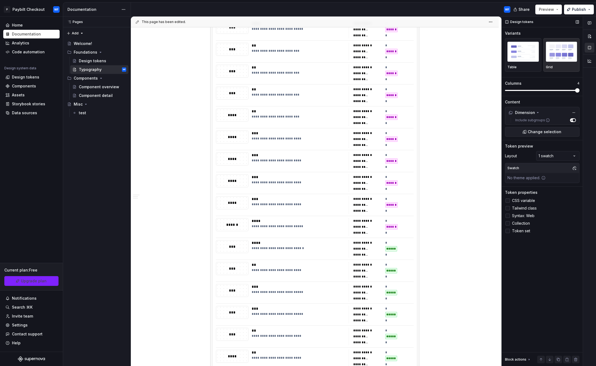
click at [508, 200] on div at bounding box center [508, 201] width 4 height 4
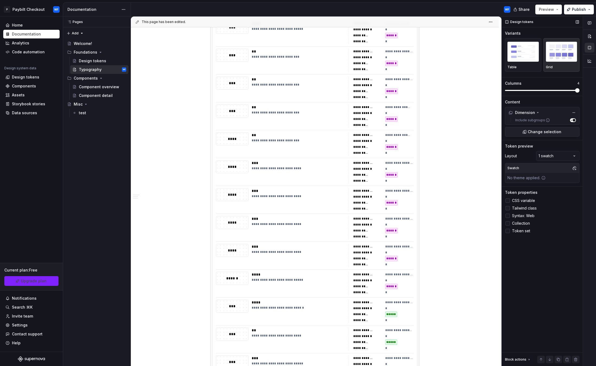
click at [509, 207] on label "Tailwind class" at bounding box center [542, 208] width 74 height 7
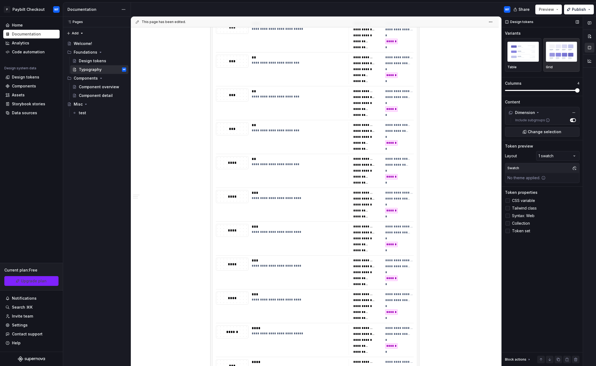
click at [508, 223] on icon at bounding box center [508, 223] width 0 height 0
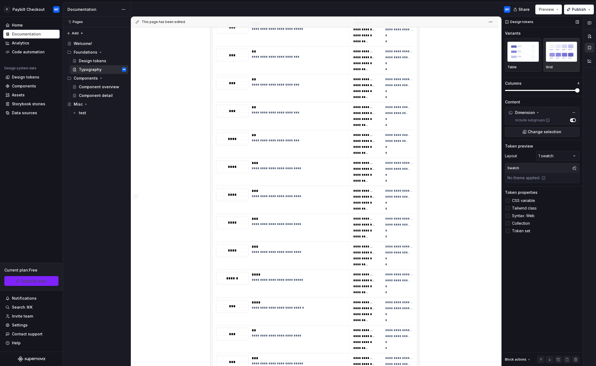
click at [508, 221] on div at bounding box center [508, 223] width 4 height 4
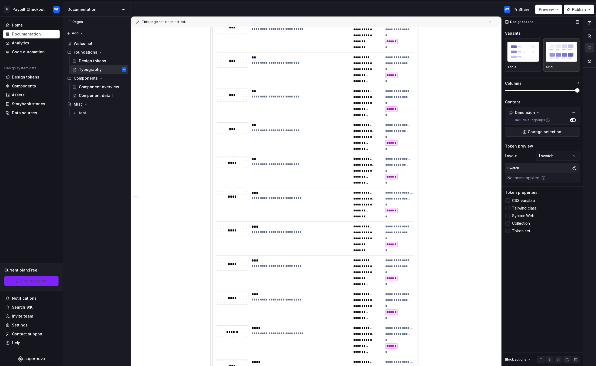
click at [508, 231] on icon at bounding box center [508, 231] width 0 height 0
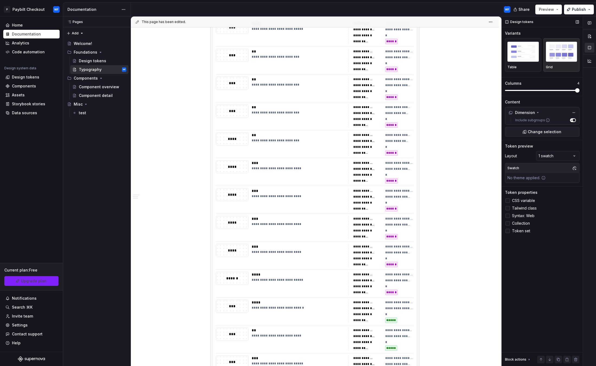
click at [508, 231] on div at bounding box center [508, 231] width 4 height 4
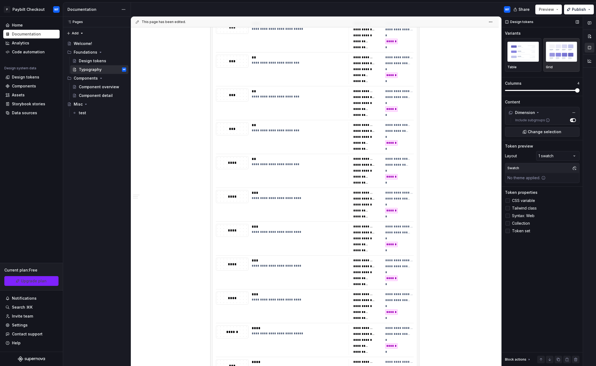
click at [508, 231] on icon at bounding box center [508, 231] width 0 height 0
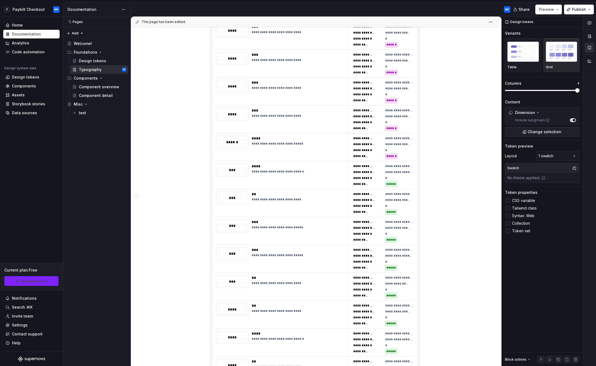
scroll to position [461, 0]
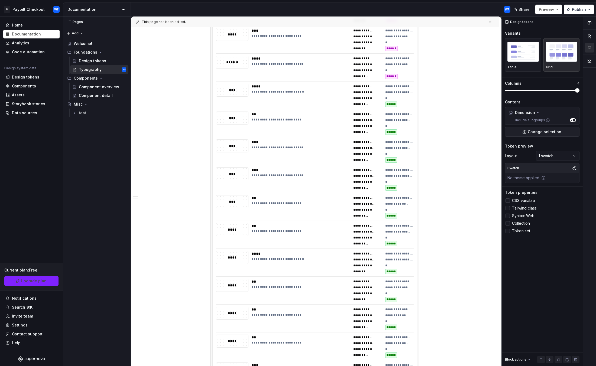
drag, startPoint x: 508, startPoint y: 216, endPoint x: 468, endPoint y: 219, distance: 39.6
click at [508, 216] on icon at bounding box center [508, 216] width 0 height 0
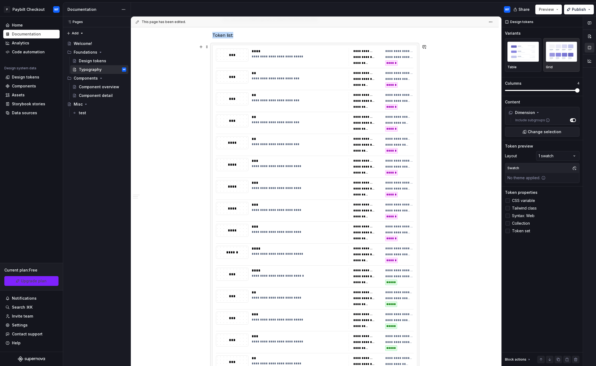
scroll to position [108, 0]
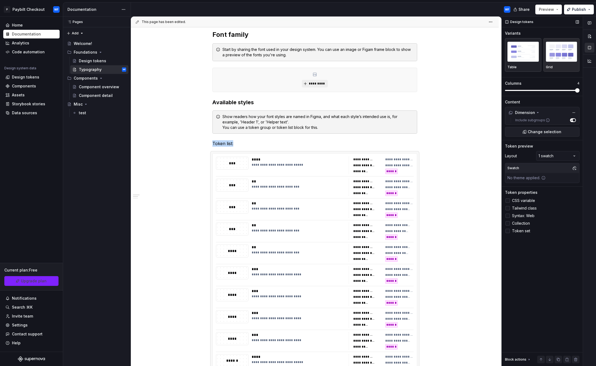
click at [524, 53] on img "button" at bounding box center [522, 52] width 31 height 20
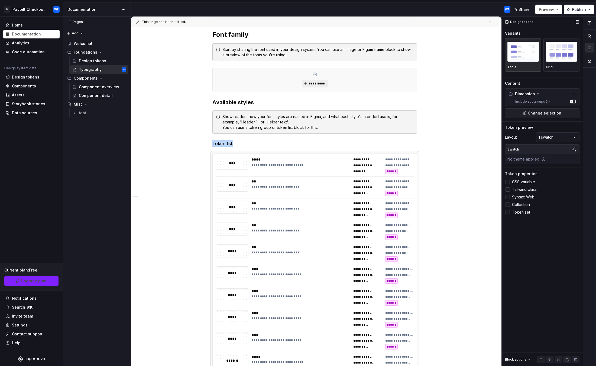
scroll to position [244, 0]
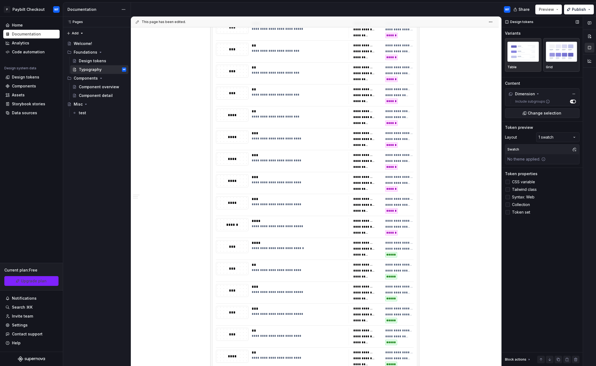
click at [562, 60] on img "button" at bounding box center [561, 52] width 31 height 20
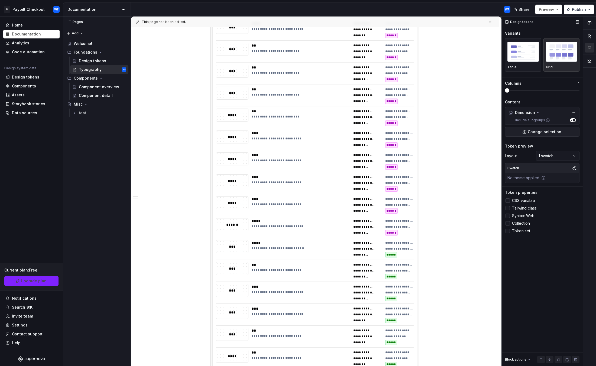
click at [557, 56] on img "button" at bounding box center [561, 52] width 31 height 20
click at [537, 90] on span at bounding box center [542, 90] width 74 height 1
click at [573, 89] on span at bounding box center [542, 90] width 74 height 4
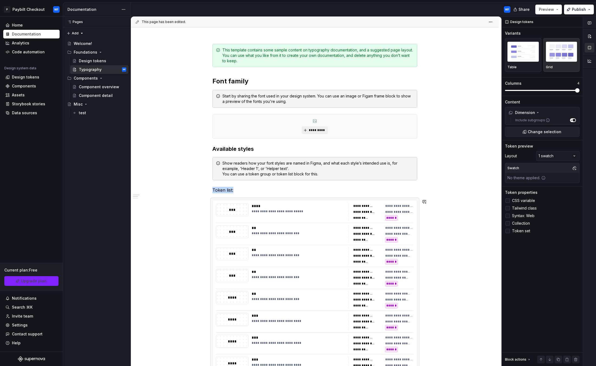
scroll to position [28, 0]
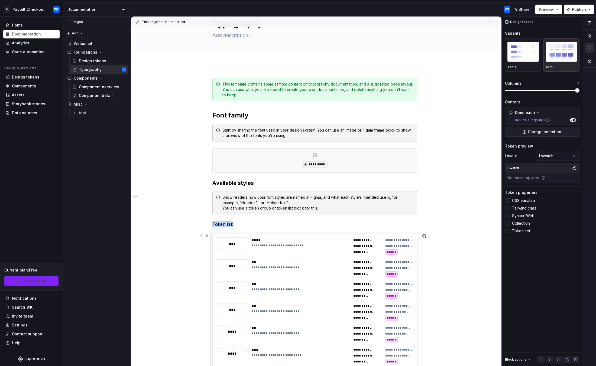
click at [306, 253] on div "**********" at bounding box center [299, 246] width 94 height 17
click at [528, 58] on img "button" at bounding box center [522, 52] width 31 height 20
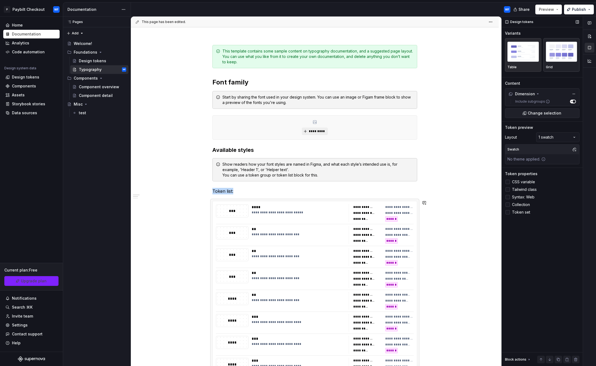
scroll to position [55, 0]
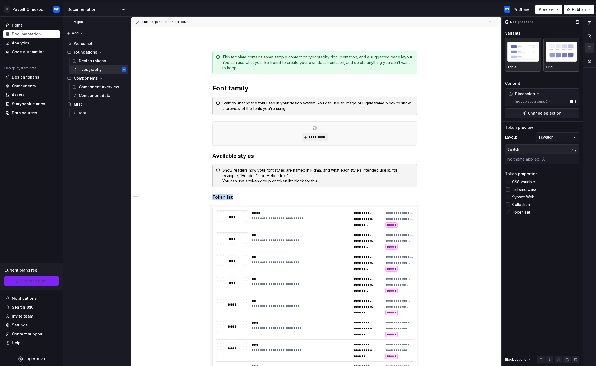
drag, startPoint x: 562, startPoint y: 50, endPoint x: 552, endPoint y: 53, distance: 10.0
click at [561, 50] on img "button" at bounding box center [561, 52] width 31 height 20
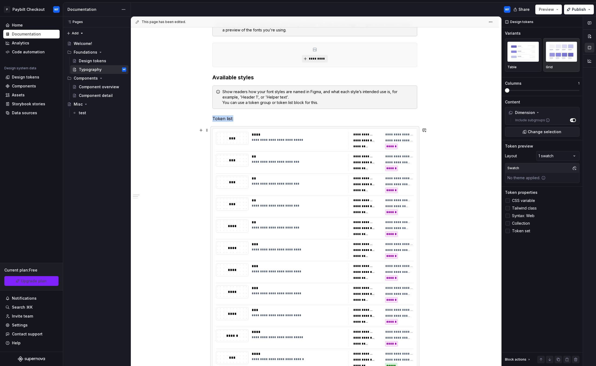
scroll to position [109, 0]
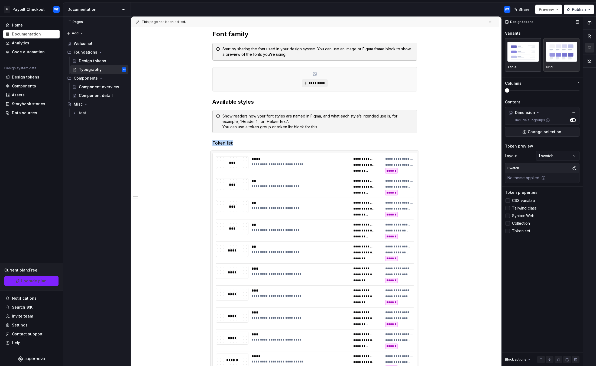
click at [528, 57] on img "button" at bounding box center [522, 52] width 31 height 20
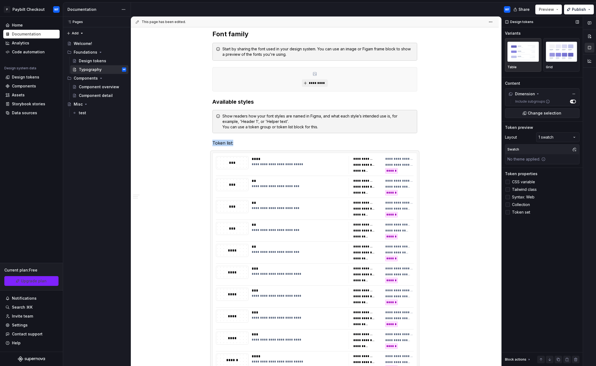
scroll to position [244, 0]
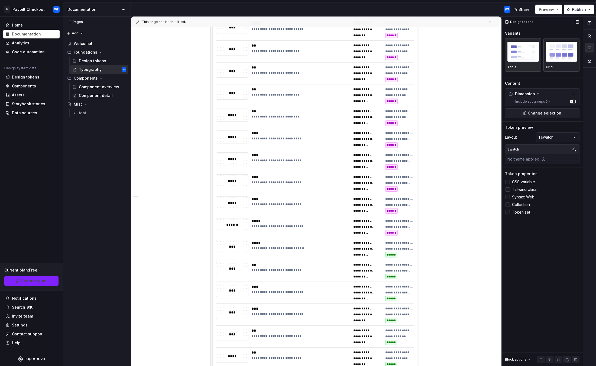
click at [554, 57] on img "button" at bounding box center [561, 52] width 31 height 20
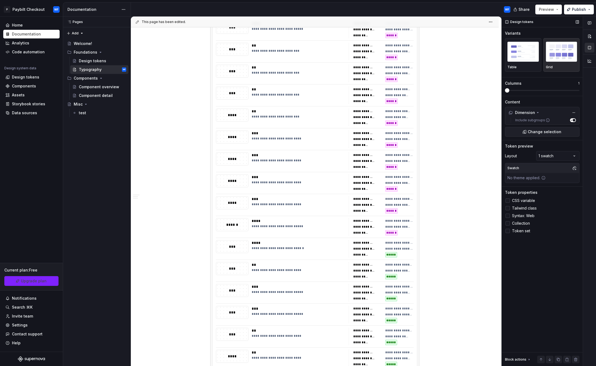
click at [539, 91] on span at bounding box center [542, 90] width 74 height 4
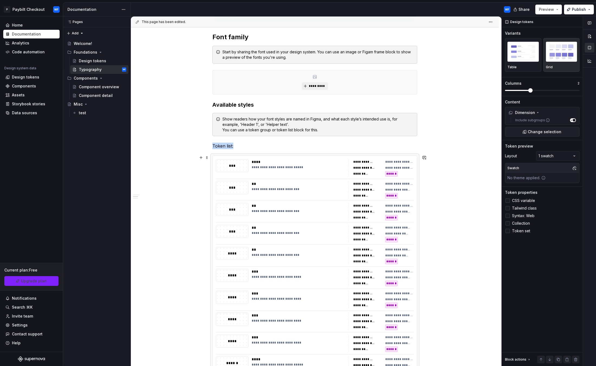
scroll to position [82, 0]
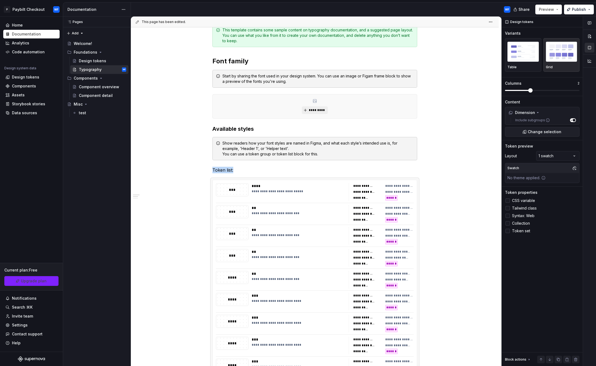
click at [558, 156] on div "Comments Open comments No comments yet Select ‘Comment’ from the block context …" at bounding box center [549, 192] width 94 height 350
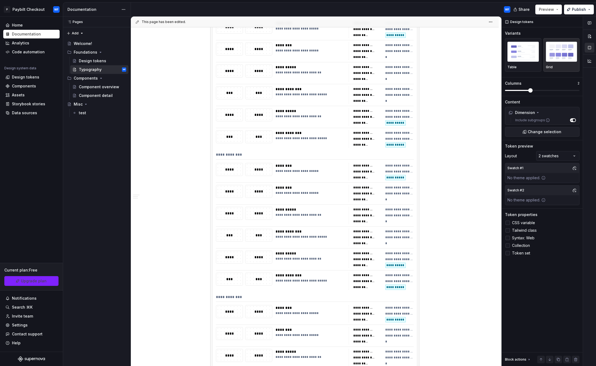
scroll to position [1193, 0]
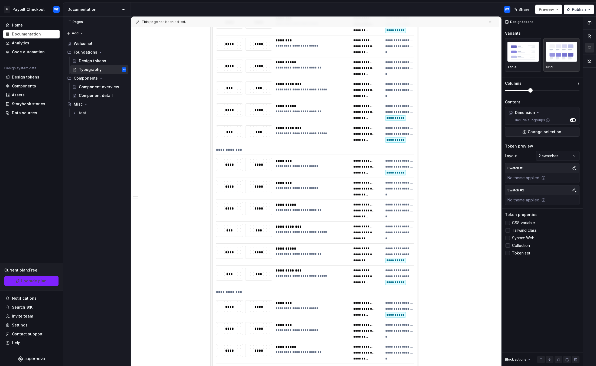
click at [574, 168] on button "button" at bounding box center [575, 168] width 8 height 8
click at [471, 212] on html "P Paybilt Checkout WF Home Documentation Analytics Code automation Design syste…" at bounding box center [298, 183] width 596 height 366
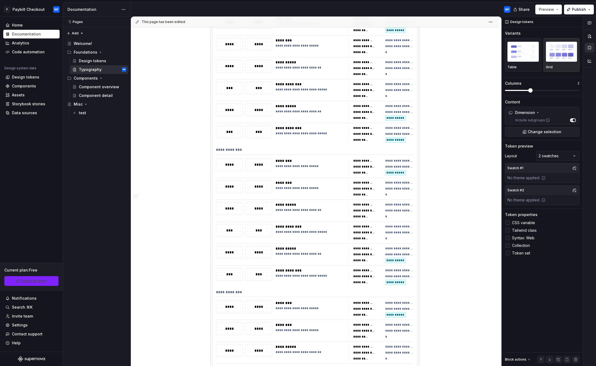
click at [343, 147] on div "**********" at bounding box center [315, 151] width 198 height 8
type textarea "*"
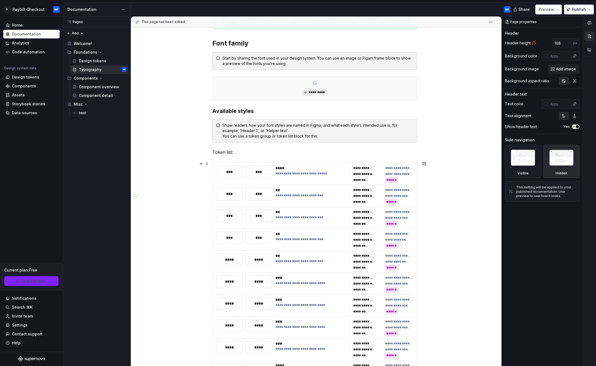
scroll to position [81, 0]
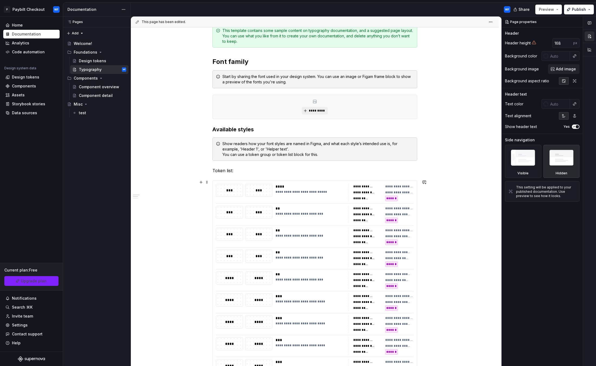
click at [358, 184] on div "**********" at bounding box center [363, 186] width 20 height 4
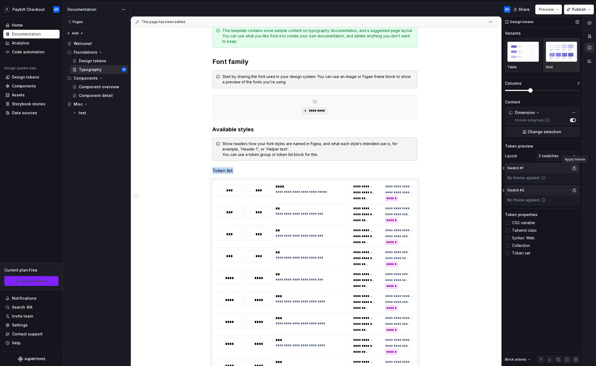
click at [575, 169] on button "button" at bounding box center [575, 168] width 8 height 8
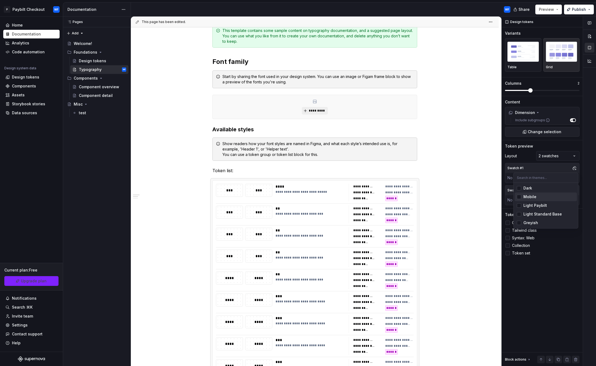
click at [543, 196] on div "Mobile" at bounding box center [548, 196] width 51 height 5
click at [526, 156] on div "Comments Open comments No comments yet Select ‘Comment’ from the block context …" at bounding box center [549, 192] width 94 height 350
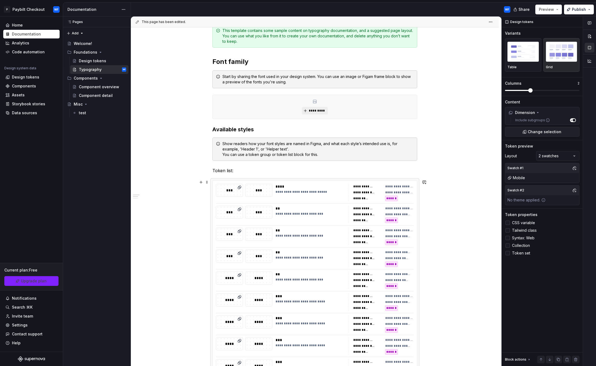
type textarea "*"
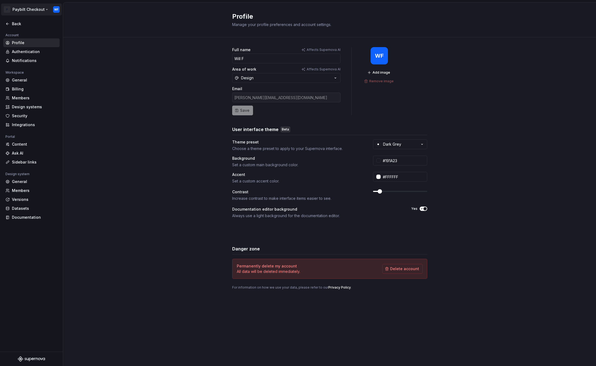
click at [7, 10] on html "P Paybilt Checkout WF Back Account Profile Authentication Notifications Workspa…" at bounding box center [298, 183] width 596 height 366
click at [24, 56] on div "Sign out" at bounding box center [45, 58] width 67 height 5
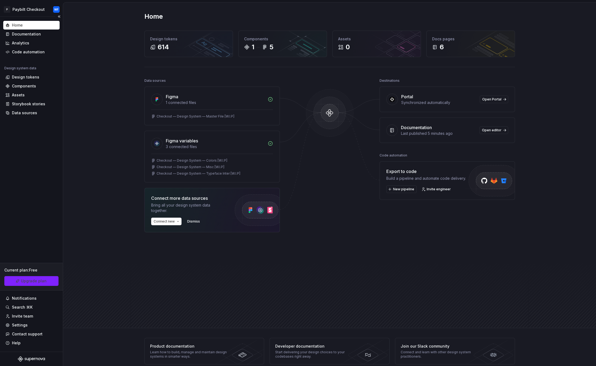
click at [23, 274] on div "Current plan : Free Upgrade plan" at bounding box center [31, 277] width 63 height 28
click at [28, 277] on link "Upgrade plan" at bounding box center [31, 281] width 54 height 10
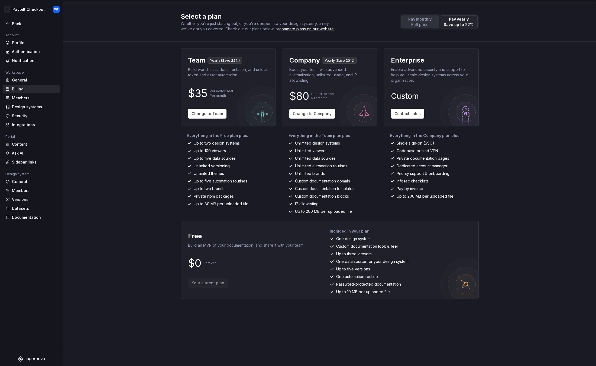
click at [419, 25] on p "Full price" at bounding box center [419, 24] width 23 height 5
click at [203, 115] on span "Change to Team" at bounding box center [207, 113] width 31 height 5
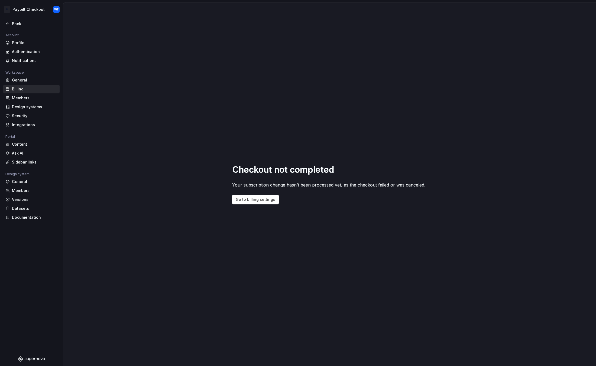
click at [28, 90] on div "Billing" at bounding box center [35, 88] width 46 height 5
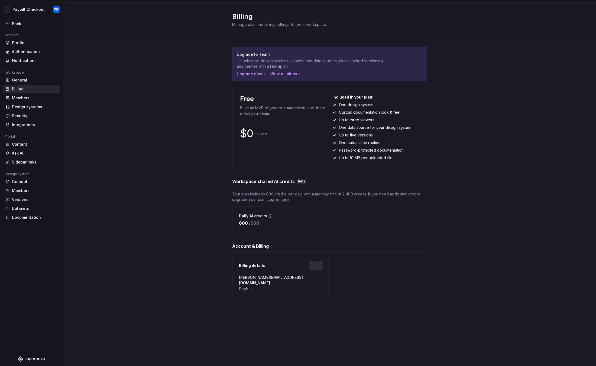
click at [27, 89] on div "Billing" at bounding box center [35, 88] width 46 height 5
click at [20, 184] on div "General" at bounding box center [35, 181] width 46 height 5
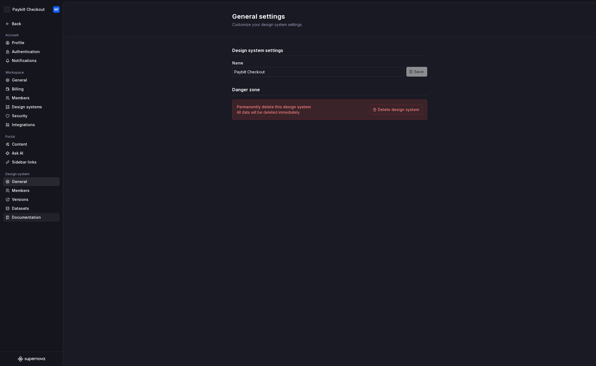
click at [35, 220] on div "Documentation" at bounding box center [31, 217] width 56 height 9
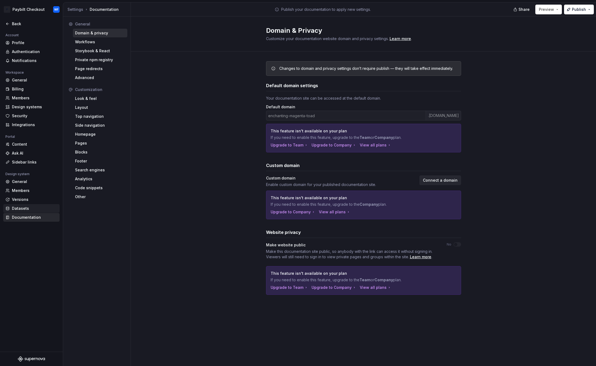
click at [30, 206] on div "Datasets" at bounding box center [35, 208] width 46 height 5
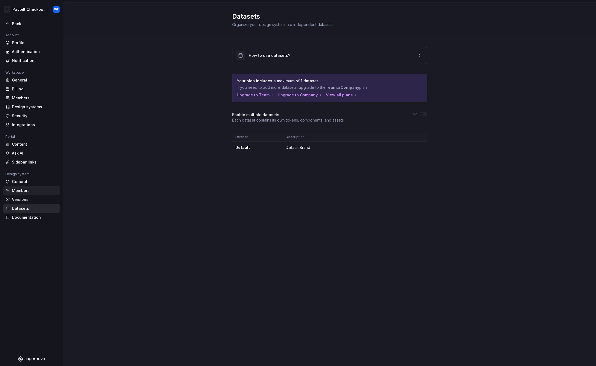
click at [34, 189] on div "Members" at bounding box center [35, 190] width 46 height 5
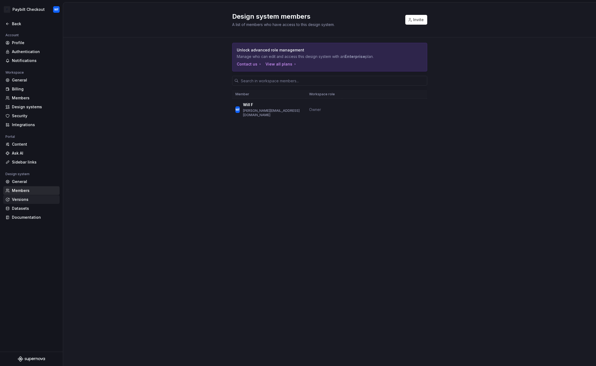
click at [33, 197] on div "Versions" at bounding box center [35, 199] width 46 height 5
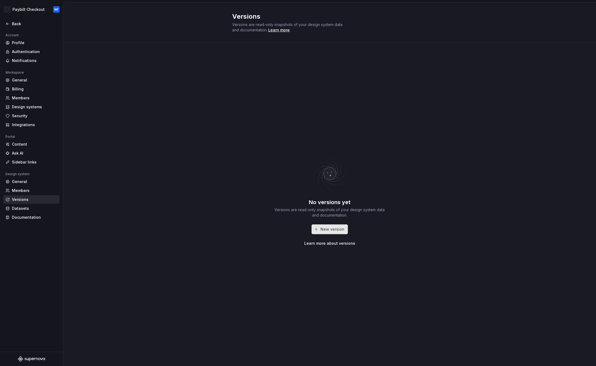
click at [332, 227] on span "New version" at bounding box center [332, 229] width 24 height 5
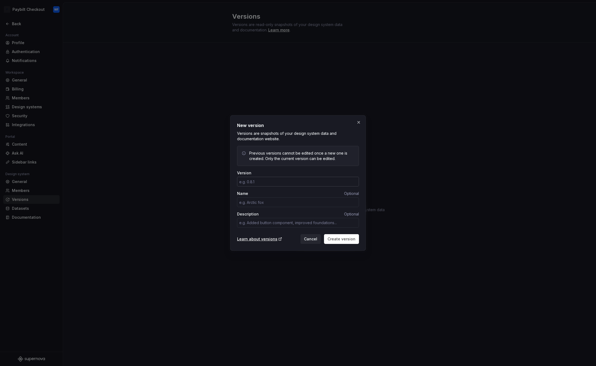
click at [260, 182] on input "Version" at bounding box center [298, 182] width 122 height 10
click at [310, 240] on span "Cancel" at bounding box center [310, 238] width 13 height 5
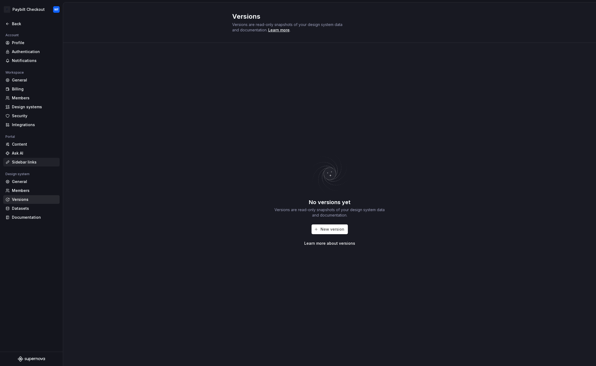
click at [11, 160] on div "Sidebar links" at bounding box center [31, 162] width 52 height 5
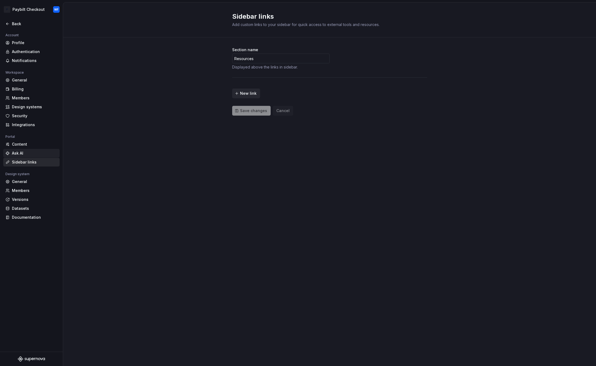
click at [23, 152] on div "Ask AI" at bounding box center [35, 153] width 46 height 5
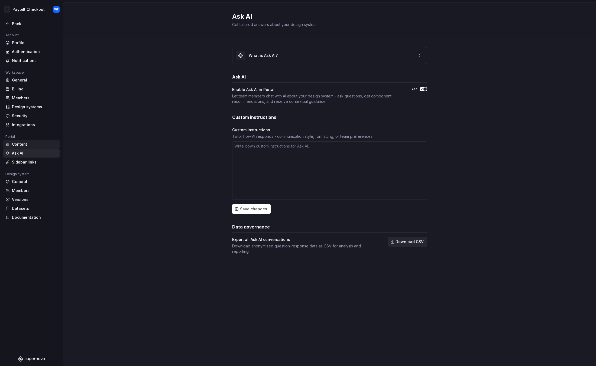
click at [36, 148] on div "Content" at bounding box center [31, 144] width 56 height 9
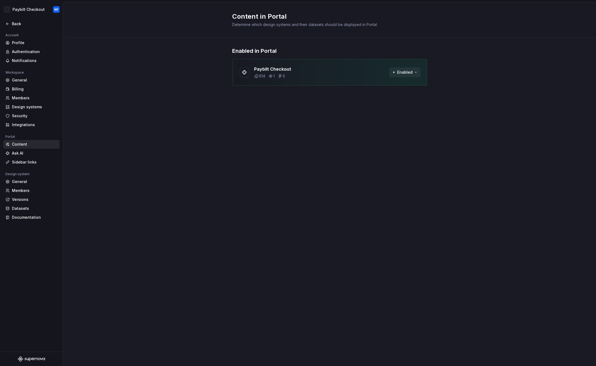
click at [416, 70] on button "Enabled" at bounding box center [404, 72] width 31 height 10
drag, startPoint x: 319, startPoint y: 116, endPoint x: 316, endPoint y: 99, distance: 17.6
click at [319, 116] on div "Content in Portal Determine which design systems and their datasets should be d…" at bounding box center [329, 184] width 533 height 364
click at [29, 155] on div "Ask AI" at bounding box center [35, 153] width 46 height 5
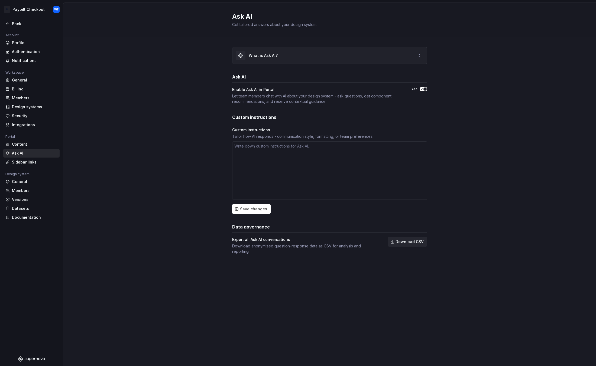
click at [264, 56] on div "What is Ask AI?" at bounding box center [263, 55] width 29 height 5
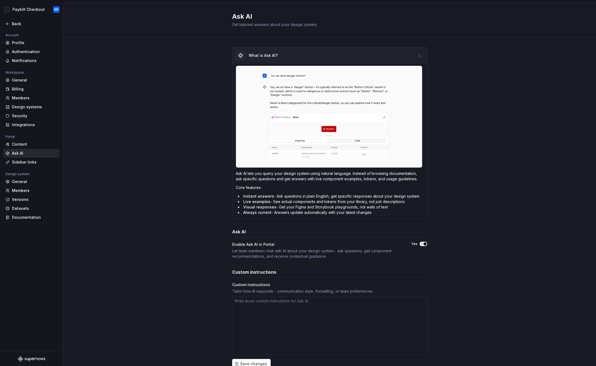
click at [264, 56] on div "What is Ask AI?" at bounding box center [263, 55] width 29 height 5
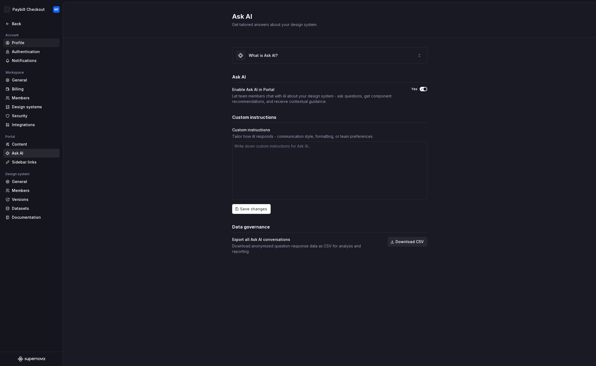
click at [17, 43] on div "Profile" at bounding box center [35, 42] width 46 height 5
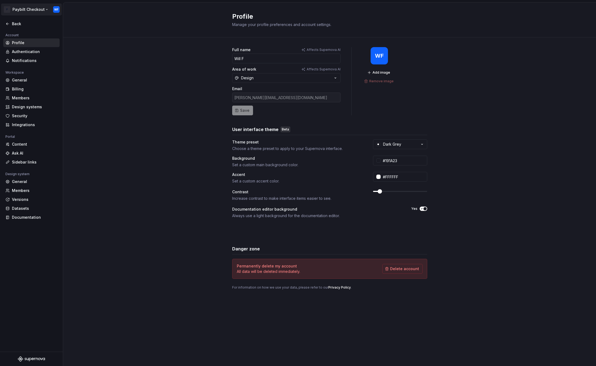
click at [24, 5] on html "P Paybilt Checkout WF Back Account Profile Authentication Notifications Workspa…" at bounding box center [298, 183] width 596 height 366
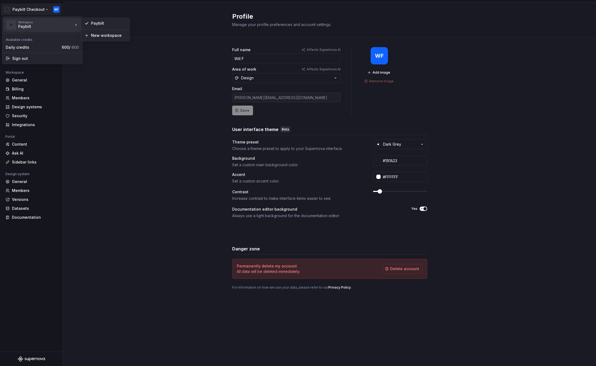
click at [116, 77] on html "P Paybilt Checkout WF Back Account Profile Authentication Notifications Workspa…" at bounding box center [298, 183] width 596 height 366
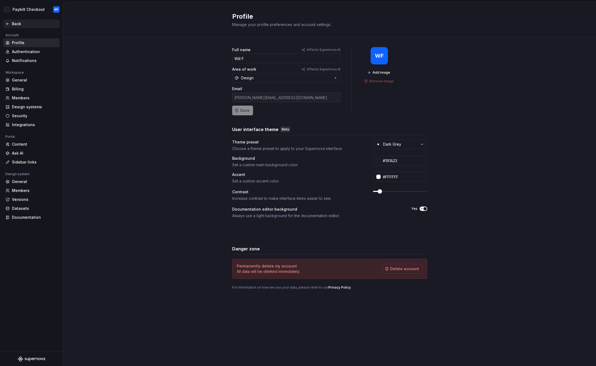
click at [11, 22] on div "Back" at bounding box center [31, 23] width 52 height 5
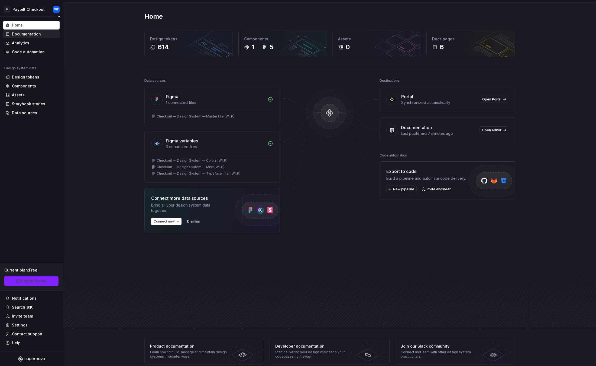
click at [32, 35] on div "Documentation" at bounding box center [26, 33] width 29 height 5
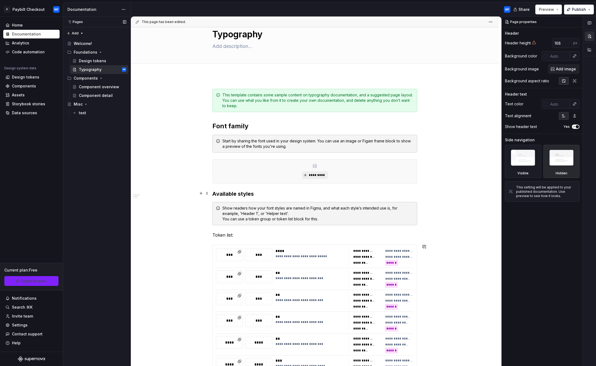
scroll to position [81, 0]
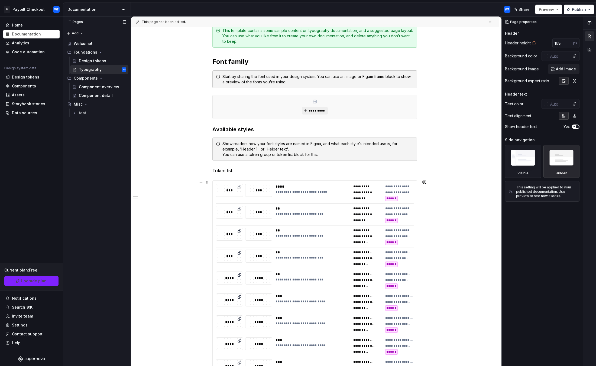
click at [315, 196] on div "**********" at bounding box center [311, 192] width 70 height 17
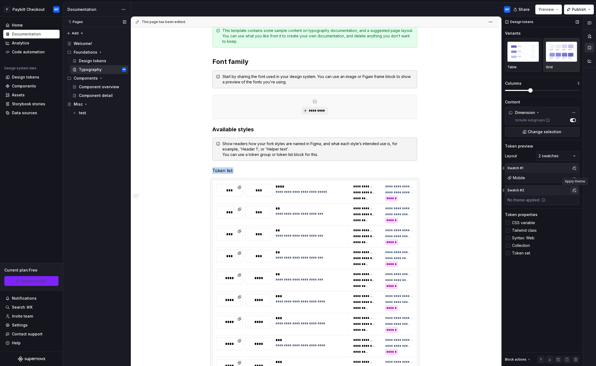
click at [575, 190] on button "button" at bounding box center [575, 191] width 8 height 8
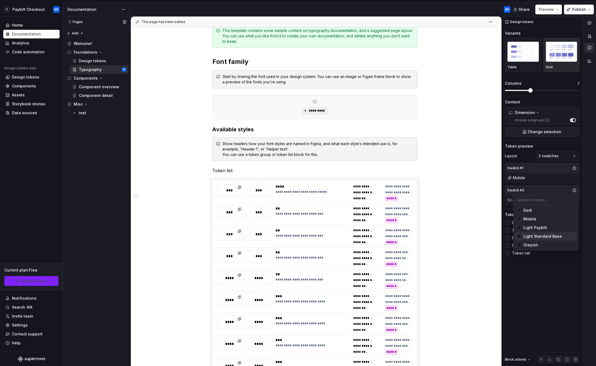
click at [535, 278] on div "Comments Open comments No comments yet Select ‘Comment’ from the block context …" at bounding box center [549, 192] width 94 height 350
type textarea "*"
